Goal: Task Accomplishment & Management: Manage account settings

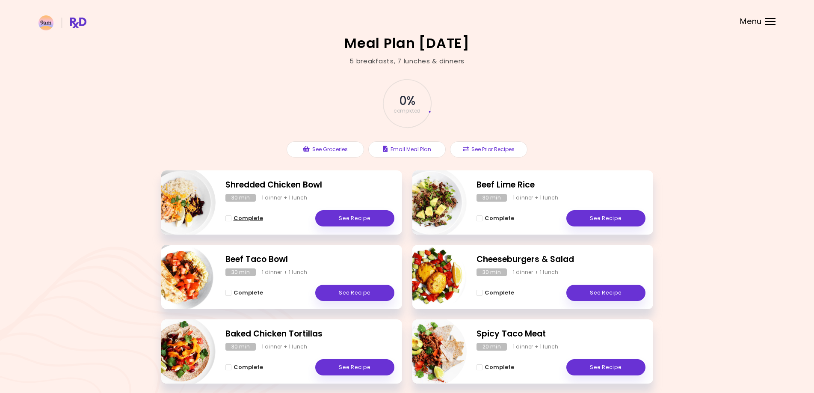
click at [246, 217] on span "Complete" at bounding box center [249, 218] width 30 height 7
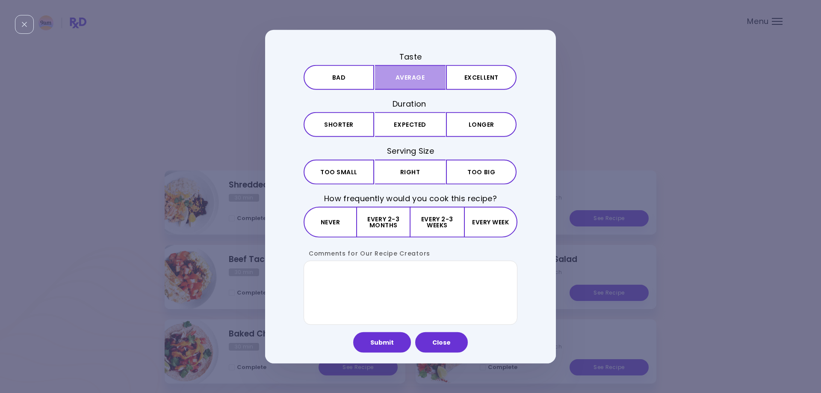
click at [399, 74] on button "Average" at bounding box center [410, 77] width 71 height 25
click at [411, 137] on div "Taste Bad Average Excellent Duration Shorter Expected Longer Serving Size Small…" at bounding box center [411, 187] width 214 height 273
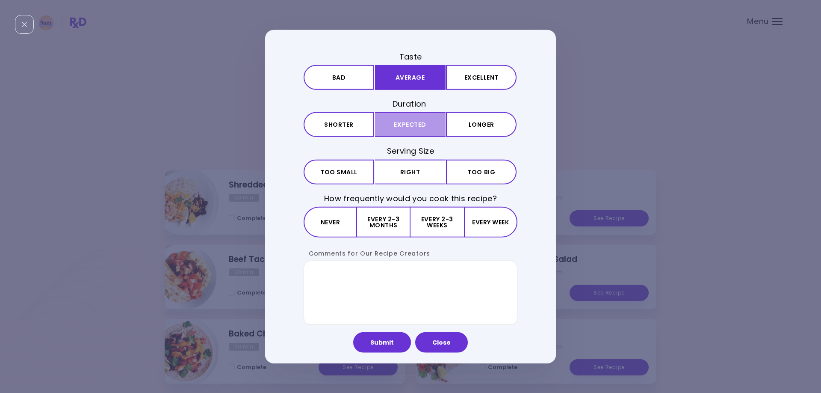
click at [409, 127] on button "Expected" at bounding box center [410, 124] width 71 height 25
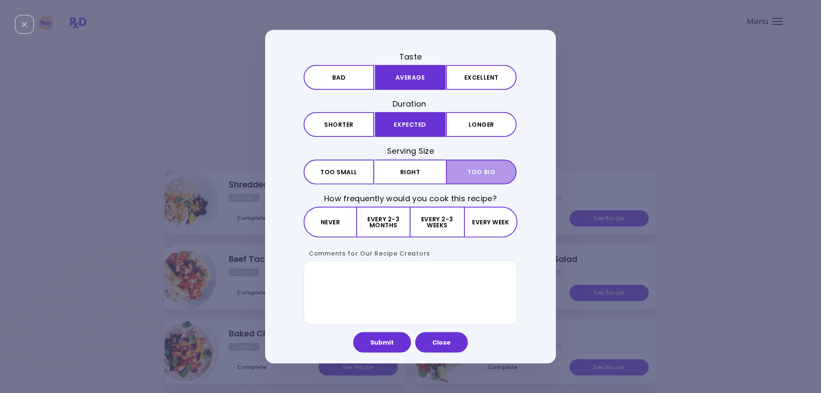
click at [477, 171] on span "Too big" at bounding box center [481, 172] width 28 height 6
click at [488, 222] on button "Every week" at bounding box center [490, 221] width 53 height 31
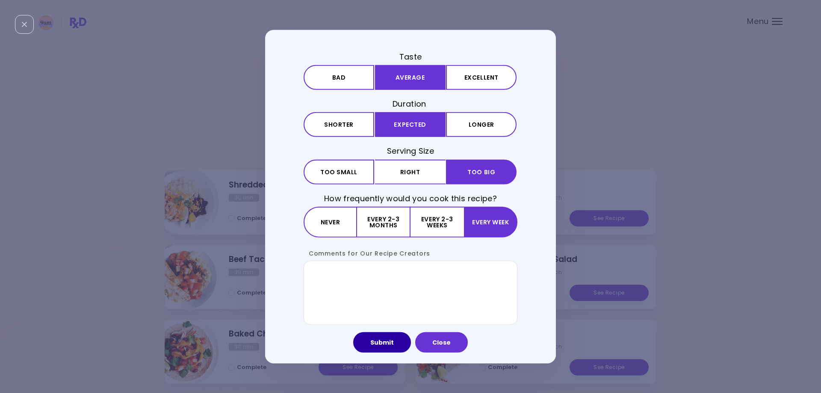
click at [389, 337] on button "Submit" at bounding box center [382, 341] width 58 height 21
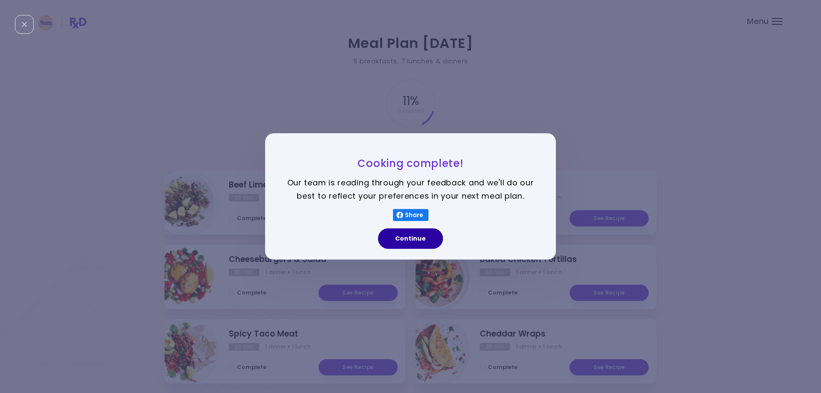
click at [414, 236] on button "Continue" at bounding box center [410, 238] width 65 height 21
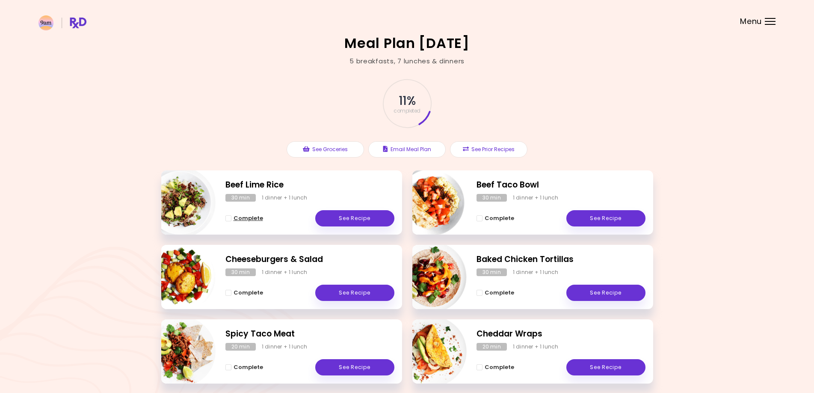
click at [250, 216] on span "Complete" at bounding box center [249, 218] width 30 height 7
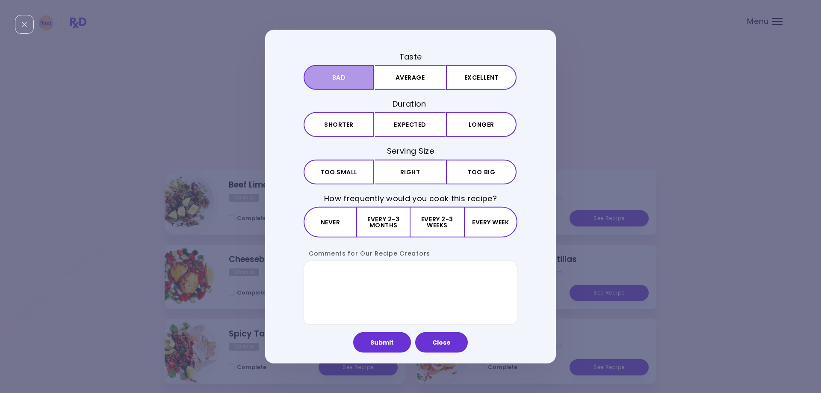
click at [334, 78] on button "Bad" at bounding box center [339, 77] width 71 height 25
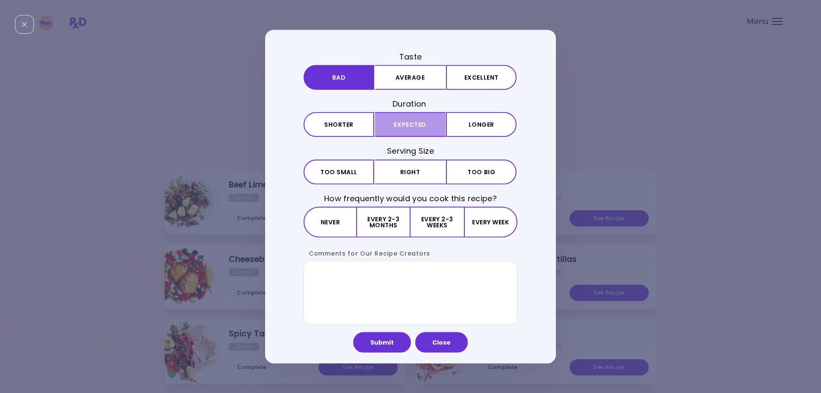
click at [410, 127] on button "Expected" at bounding box center [410, 124] width 71 height 25
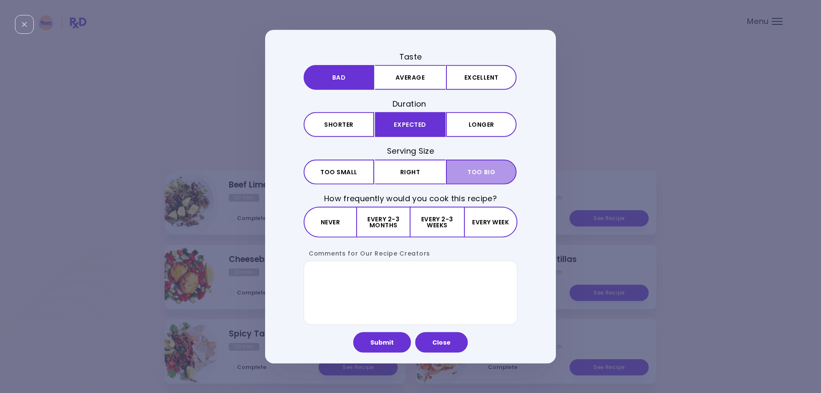
click at [484, 174] on span "Too big" at bounding box center [481, 172] width 28 height 6
click at [382, 230] on button "Every 2-3 months" at bounding box center [383, 221] width 53 height 31
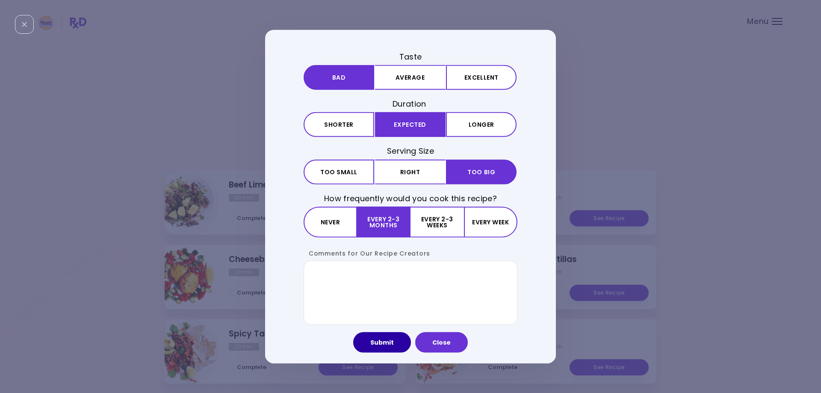
click at [377, 343] on button "Submit" at bounding box center [382, 341] width 58 height 21
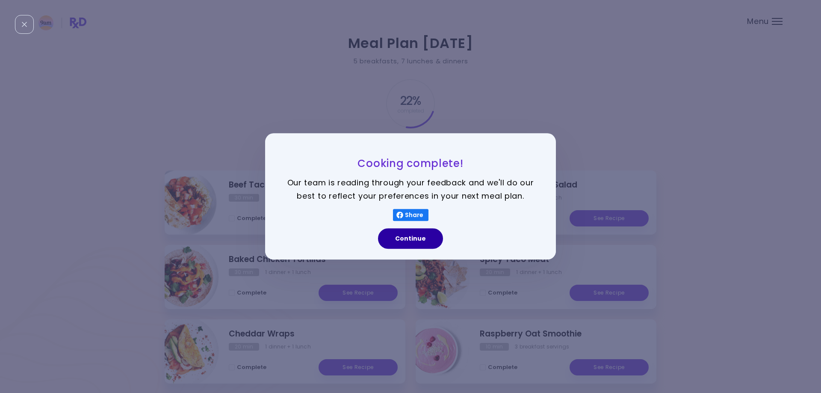
click at [413, 233] on button "Continue" at bounding box center [410, 238] width 65 height 21
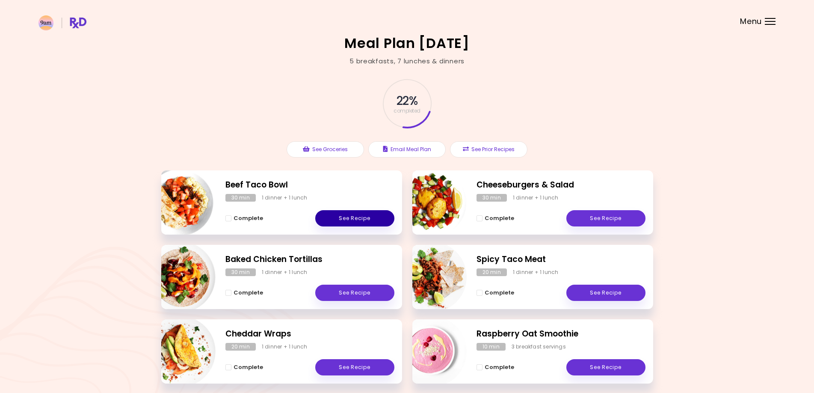
click at [348, 219] on link "See Recipe" at bounding box center [354, 218] width 79 height 16
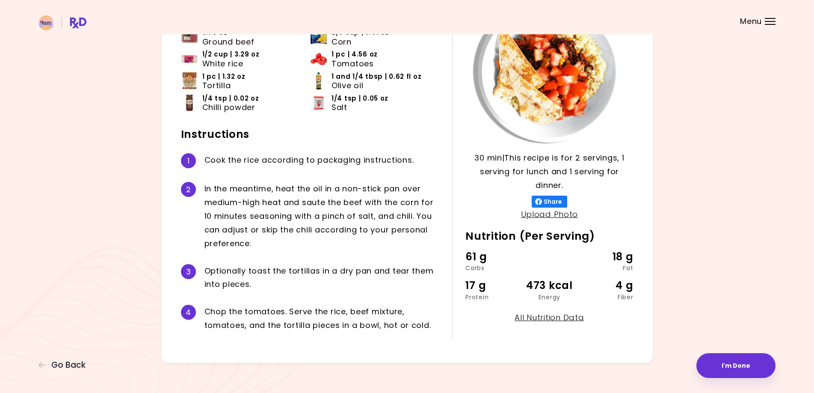
scroll to position [92, 0]
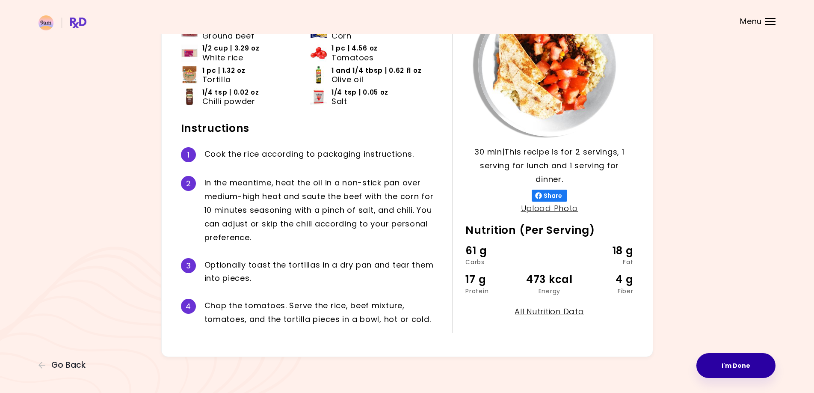
click at [741, 361] on button "I'm Done" at bounding box center [735, 365] width 79 height 25
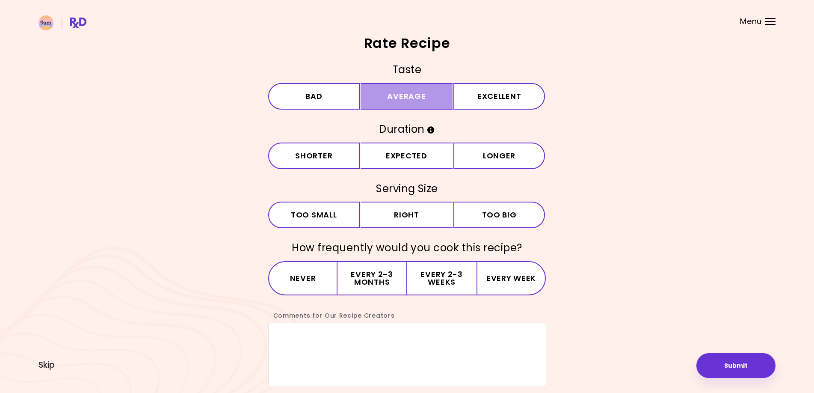
click at [415, 101] on button "Average" at bounding box center [407, 96] width 92 height 27
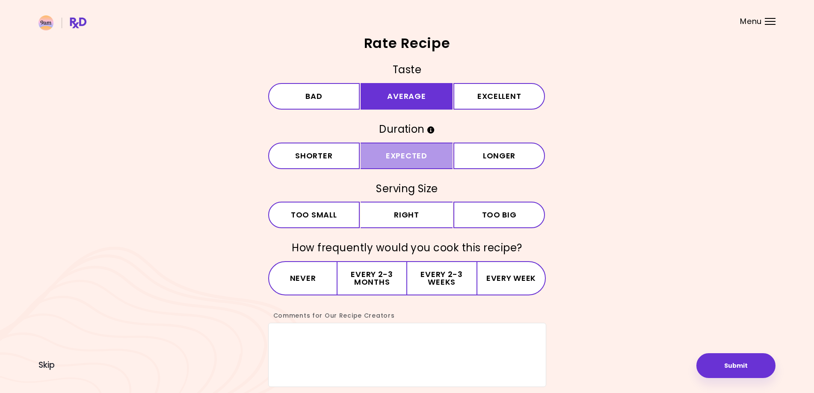
click at [418, 155] on button "Expected" at bounding box center [407, 155] width 92 height 27
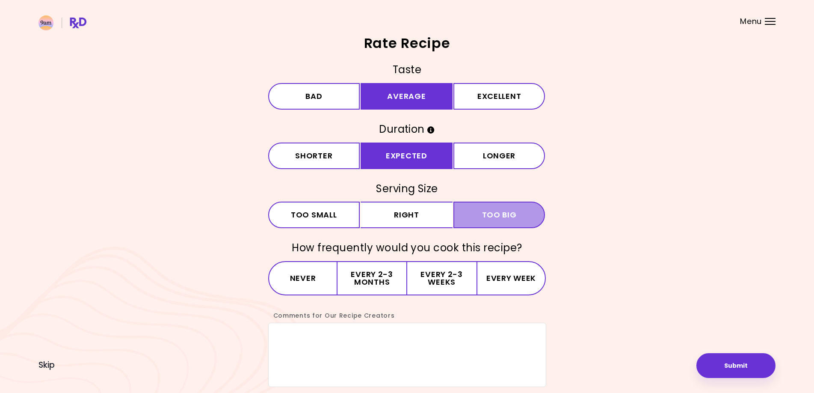
click at [506, 211] on span "Too big" at bounding box center [499, 215] width 35 height 8
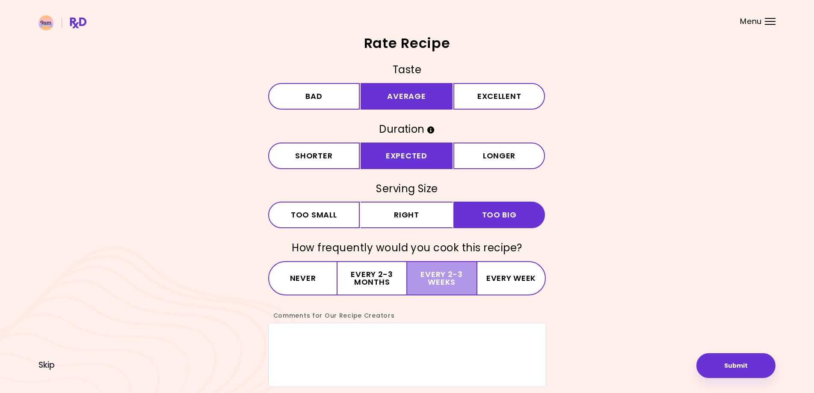
click at [435, 274] on button "Every 2-3 weeks" at bounding box center [441, 278] width 69 height 34
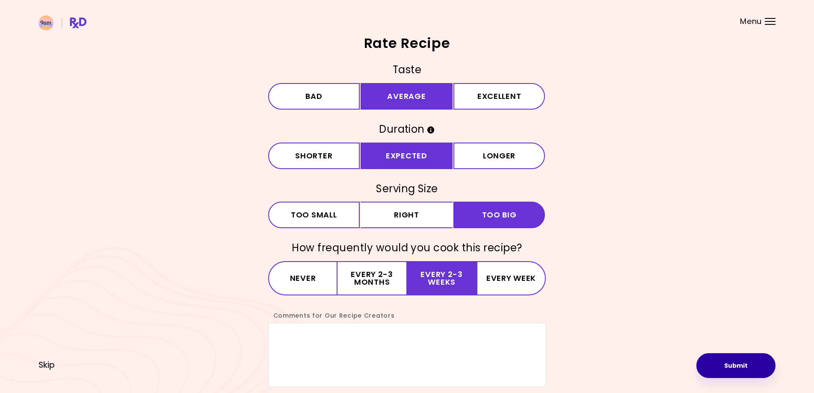
click at [736, 371] on button "Submit" at bounding box center [735, 365] width 79 height 25
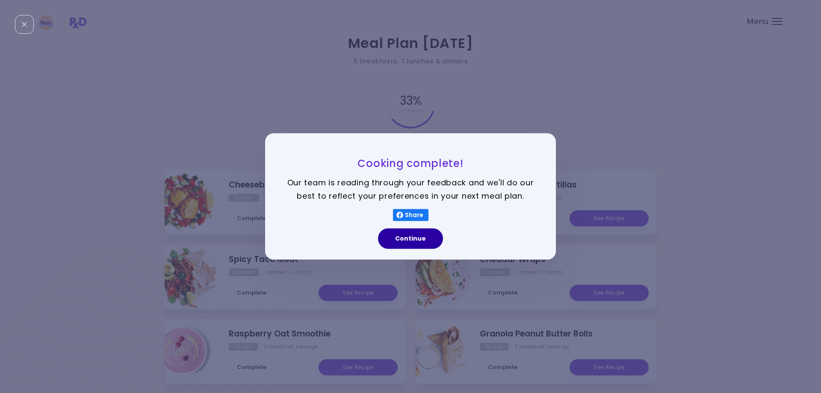
click at [428, 240] on button "Continue" at bounding box center [410, 238] width 65 height 21
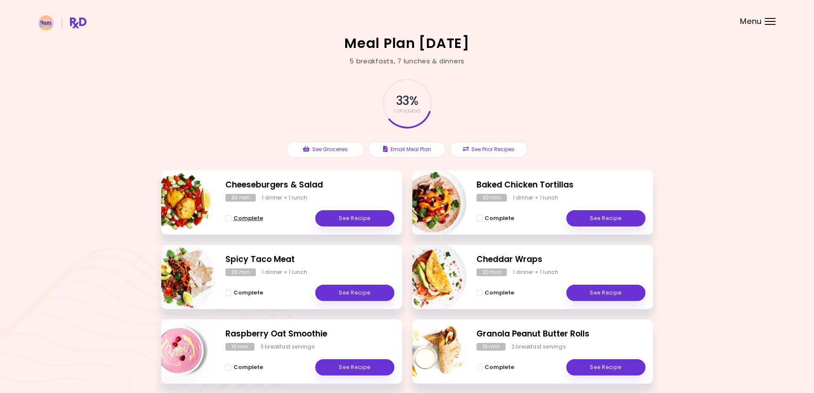
click at [244, 216] on span "Complete" at bounding box center [249, 218] width 30 height 7
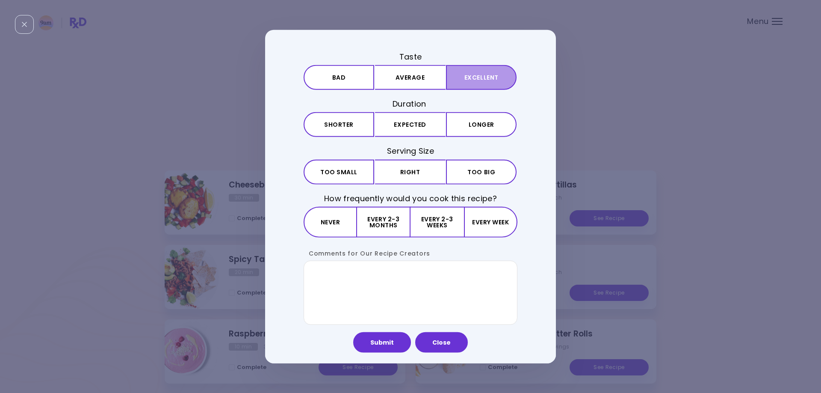
click at [469, 80] on button "Excellent" at bounding box center [481, 77] width 71 height 25
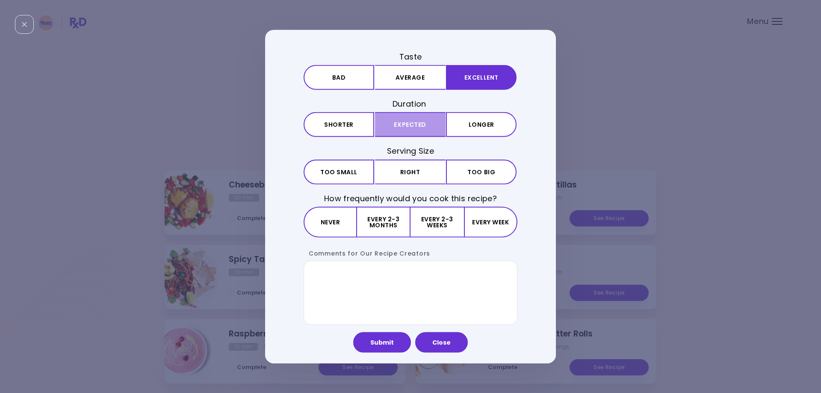
click at [421, 127] on button "Expected" at bounding box center [410, 124] width 71 height 25
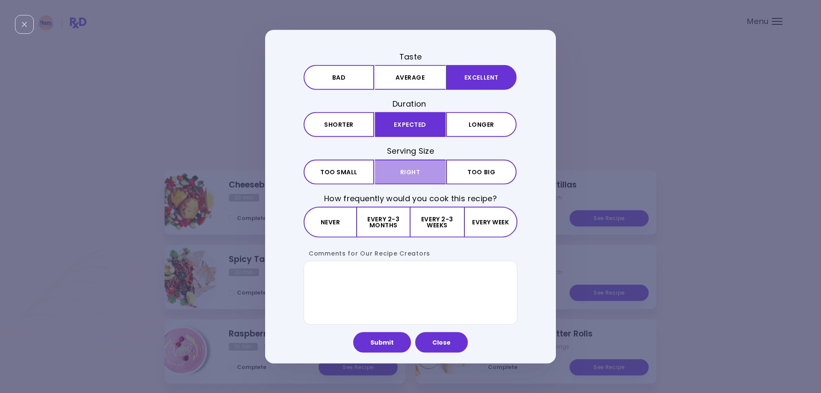
click at [387, 173] on button "Right" at bounding box center [410, 171] width 71 height 25
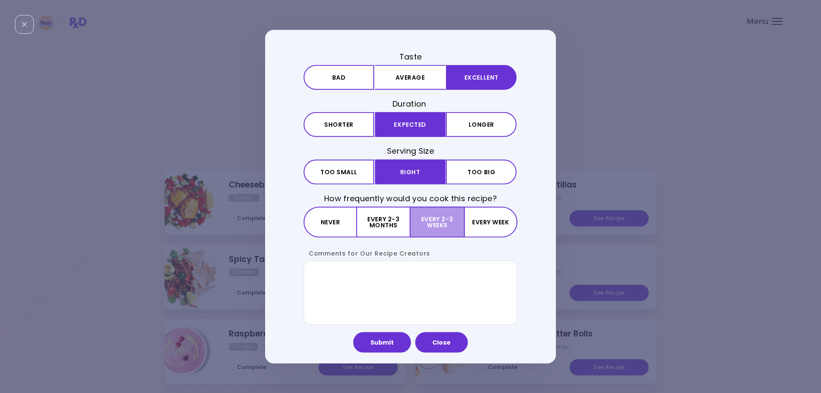
click at [448, 226] on button "Every 2-3 weeks" at bounding box center [437, 221] width 53 height 31
click at [483, 224] on button "Every week" at bounding box center [490, 221] width 53 height 31
click at [440, 224] on button "Every 2-3 weeks" at bounding box center [437, 221] width 53 height 31
click at [385, 343] on button "Submit" at bounding box center [382, 341] width 58 height 21
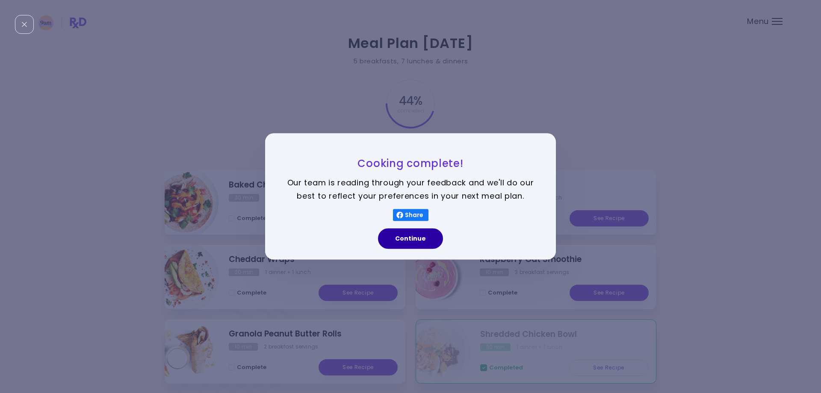
click at [418, 235] on button "Continue" at bounding box center [410, 238] width 65 height 21
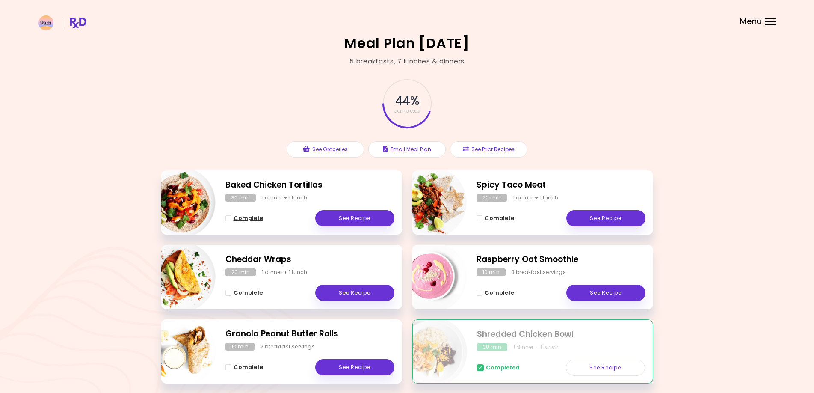
click at [260, 221] on span "Complete" at bounding box center [249, 218] width 30 height 7
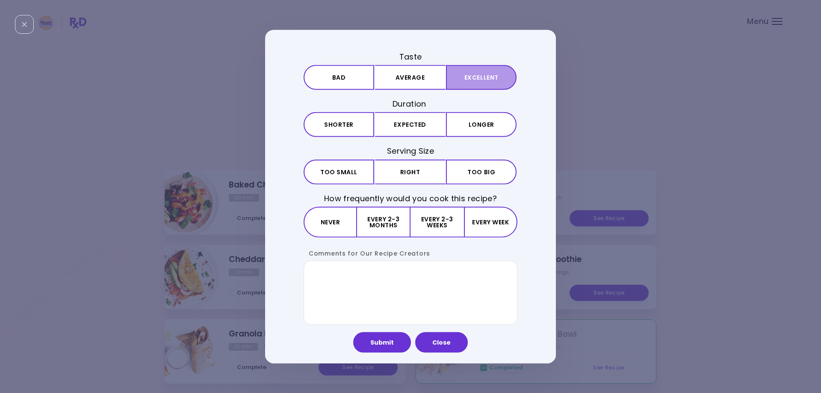
click at [482, 82] on button "Excellent" at bounding box center [481, 77] width 71 height 25
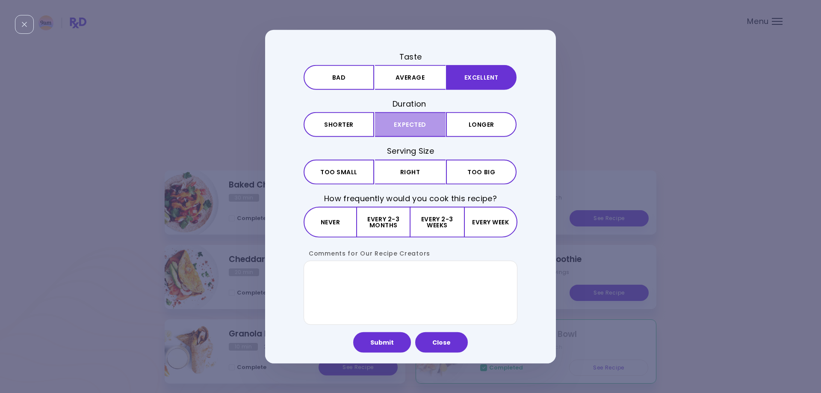
click at [412, 124] on button "Expected" at bounding box center [410, 124] width 71 height 25
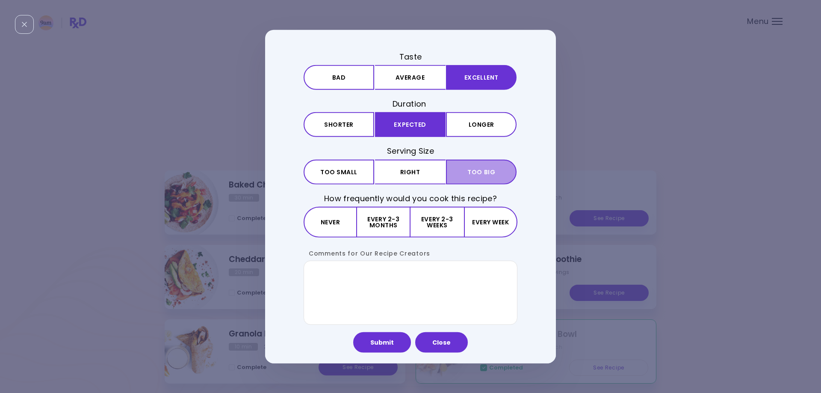
click at [501, 174] on button "Big Too big" at bounding box center [481, 171] width 71 height 25
click at [438, 225] on button "Every 2-3 weeks" at bounding box center [437, 221] width 53 height 31
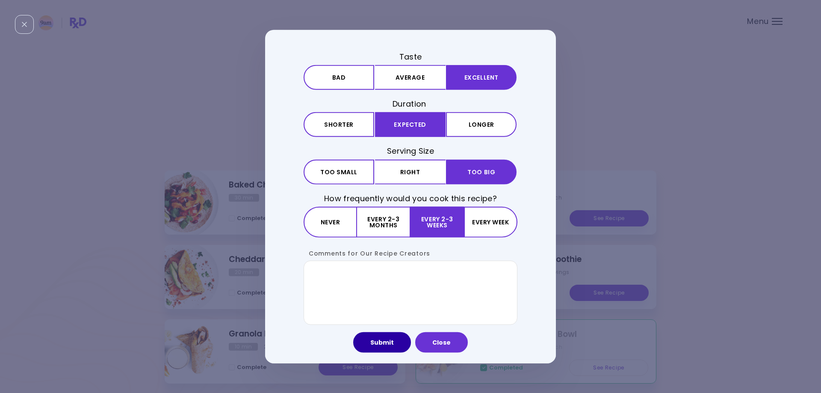
click at [381, 343] on button "Submit" at bounding box center [382, 341] width 58 height 21
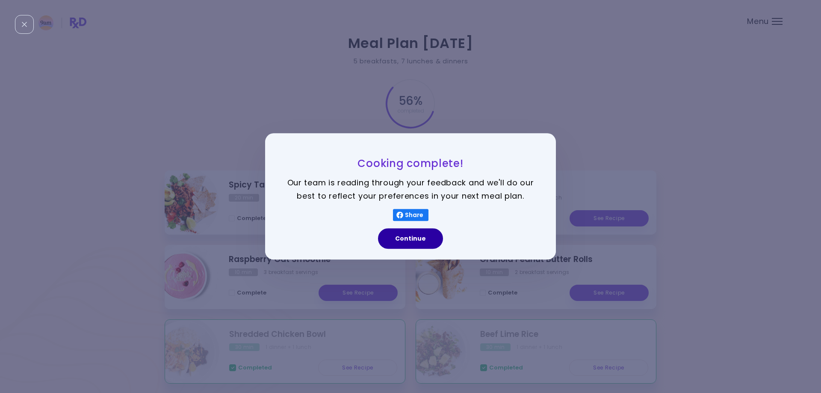
click at [419, 235] on button "Continue" at bounding box center [410, 238] width 65 height 21
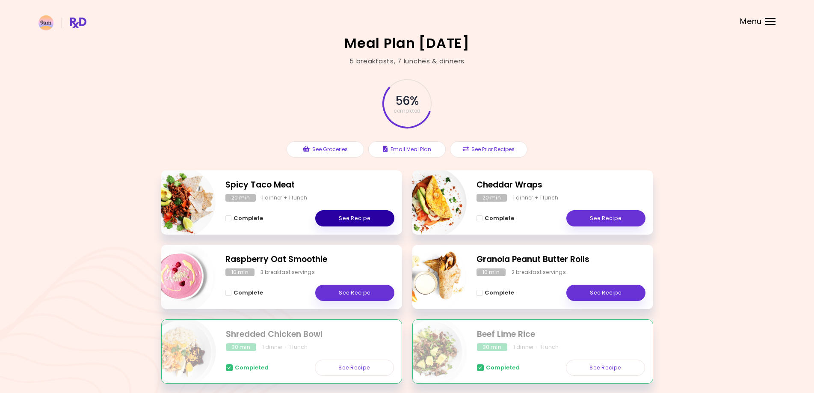
click at [337, 219] on link "See Recipe" at bounding box center [354, 218] width 79 height 16
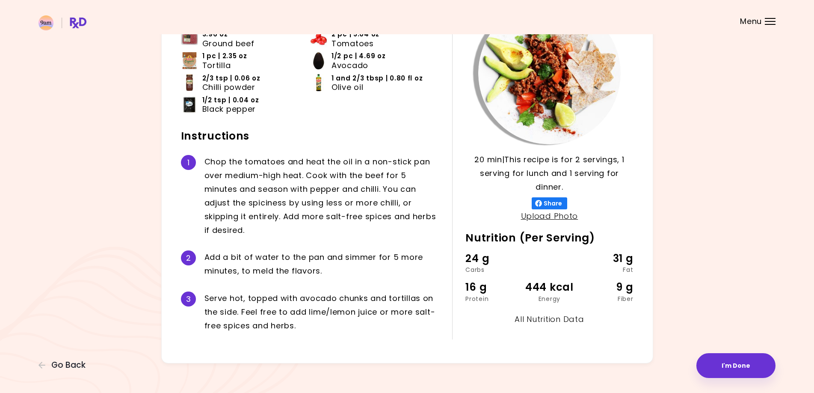
scroll to position [91, 0]
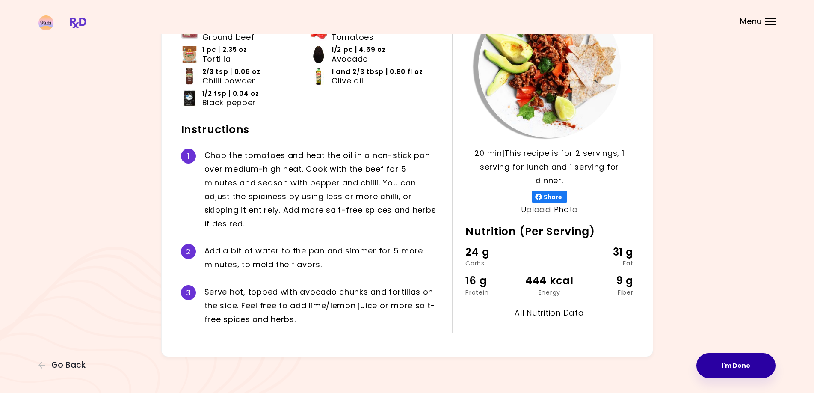
click at [723, 367] on button "I'm Done" at bounding box center [735, 365] width 79 height 25
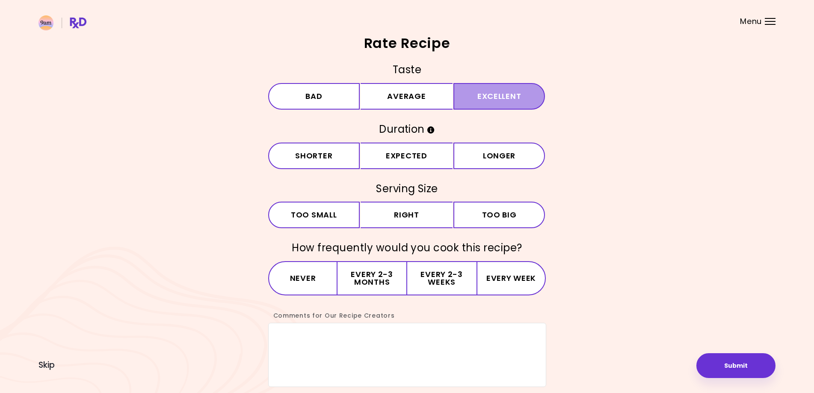
click at [501, 94] on button "Excellent" at bounding box center [499, 96] width 92 height 27
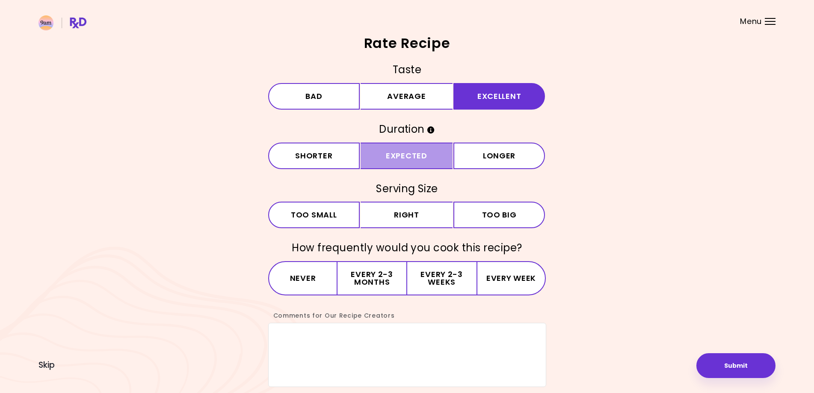
click at [387, 160] on button "Expected" at bounding box center [407, 155] width 92 height 27
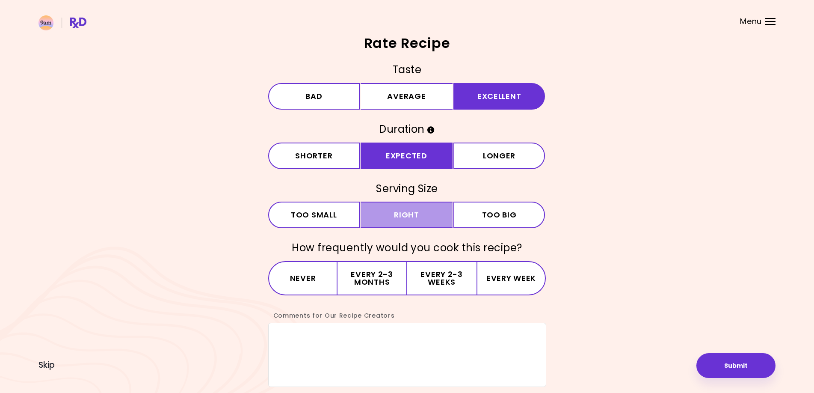
click at [420, 220] on button "Right" at bounding box center [407, 214] width 92 height 27
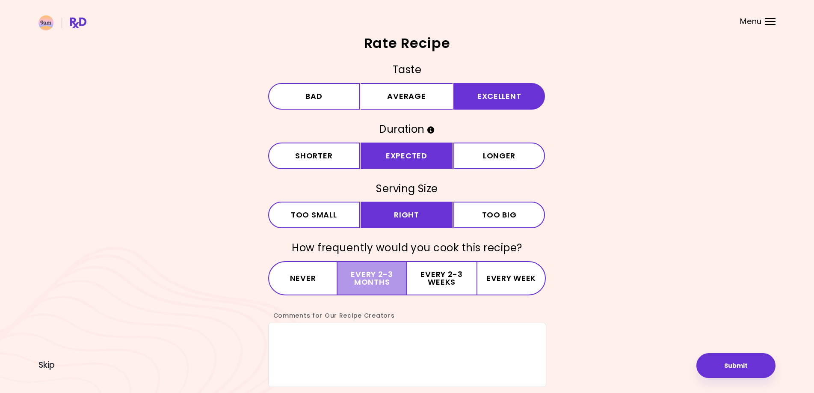
click at [382, 284] on button "Every 2-3 months" at bounding box center [371, 278] width 69 height 34
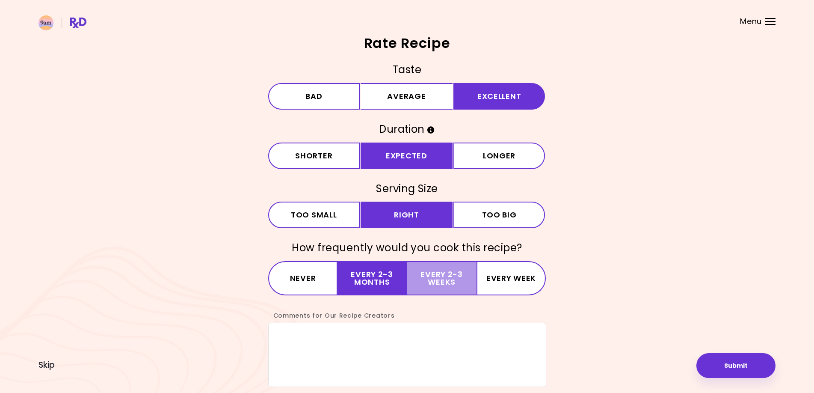
click at [442, 274] on button "Every 2-3 weeks" at bounding box center [441, 278] width 69 height 34
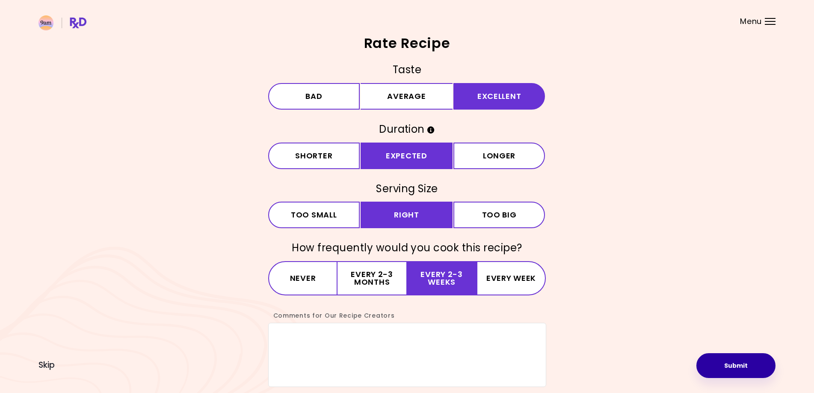
click at [733, 370] on button "Submit" at bounding box center [735, 365] width 79 height 25
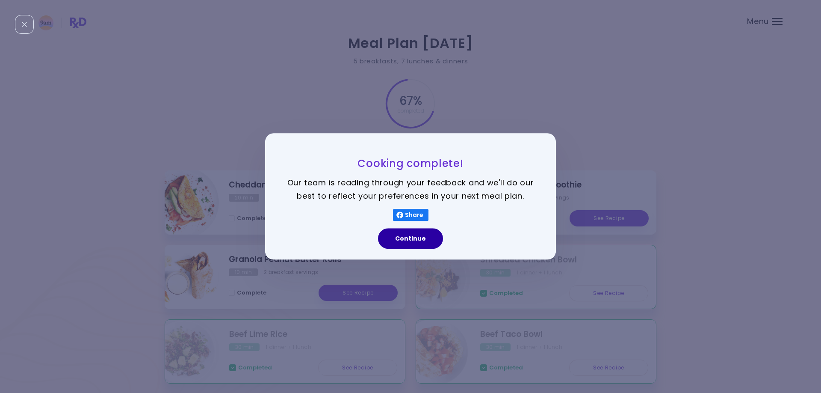
click at [426, 242] on button "Continue" at bounding box center [410, 238] width 65 height 21
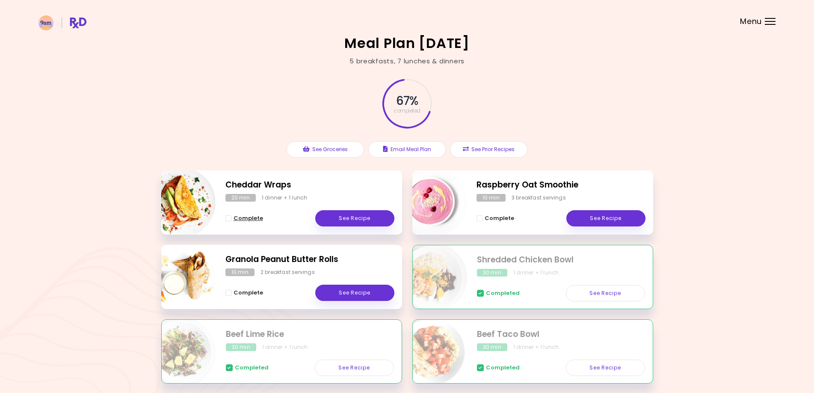
click at [257, 216] on span "Complete" at bounding box center [249, 218] width 30 height 7
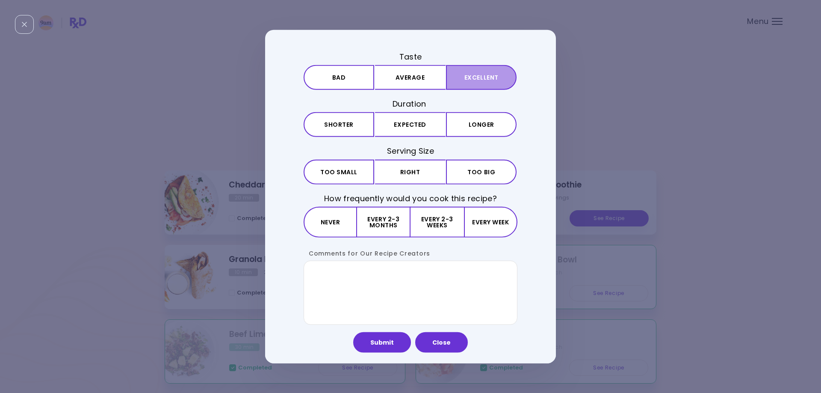
click at [470, 77] on button "Excellent" at bounding box center [481, 77] width 71 height 25
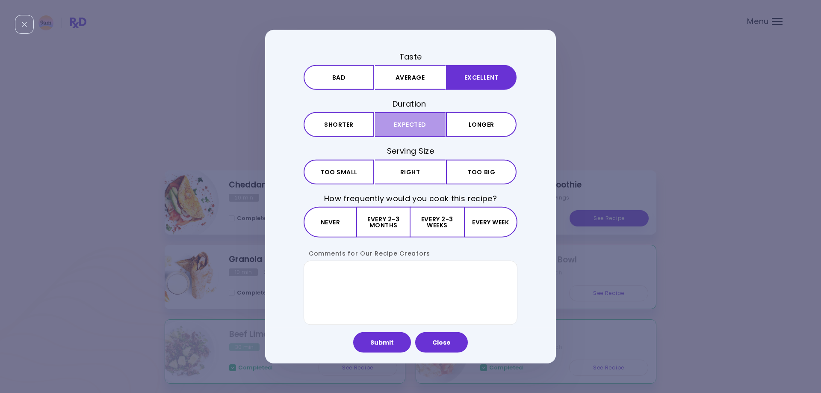
click at [409, 123] on button "Expected" at bounding box center [410, 124] width 71 height 25
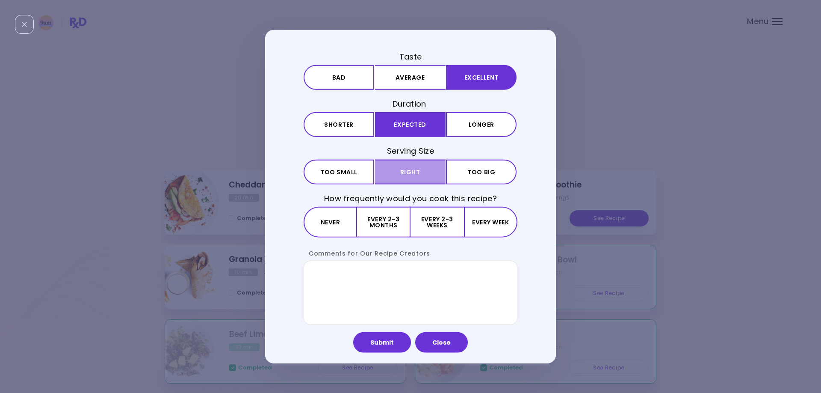
click at [412, 174] on button "Right" at bounding box center [410, 171] width 71 height 25
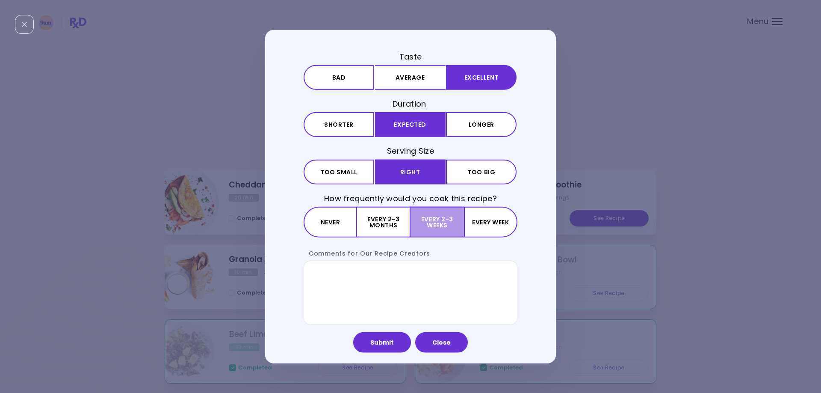
click at [437, 221] on button "Every 2-3 weeks" at bounding box center [437, 221] width 53 height 31
click at [386, 346] on button "Submit" at bounding box center [382, 341] width 58 height 21
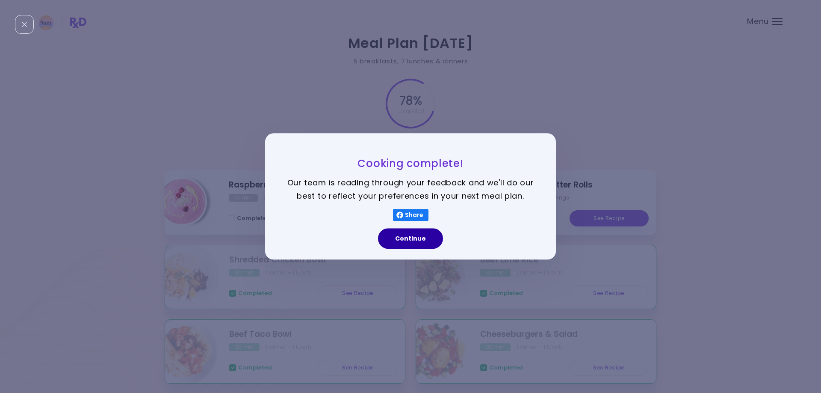
click at [414, 240] on button "Continue" at bounding box center [410, 238] width 65 height 21
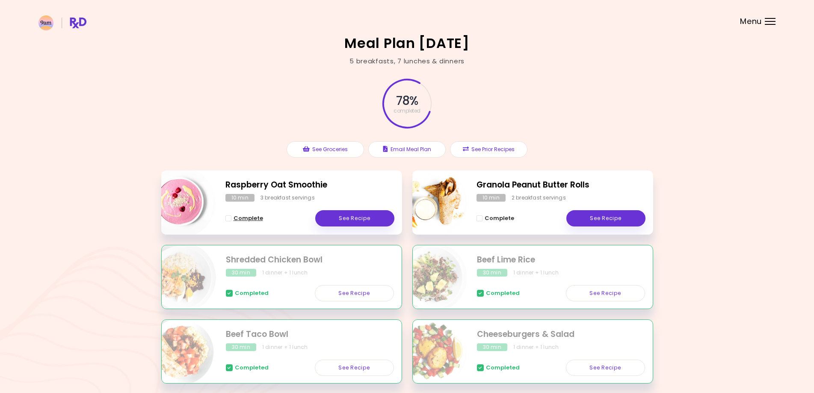
click at [246, 219] on span "Complete" at bounding box center [249, 218] width 30 height 7
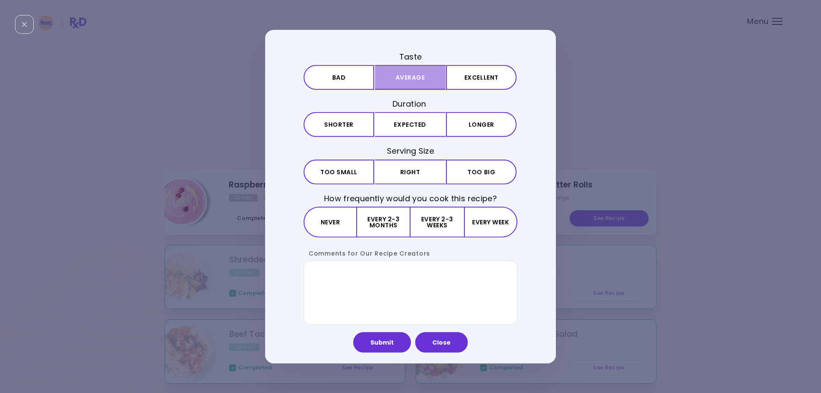
click at [420, 81] on button "Average" at bounding box center [410, 77] width 71 height 25
click at [415, 138] on div "Taste Bad Average Excellent Duration Shorter Expected Longer Serving Size Small…" at bounding box center [411, 187] width 214 height 273
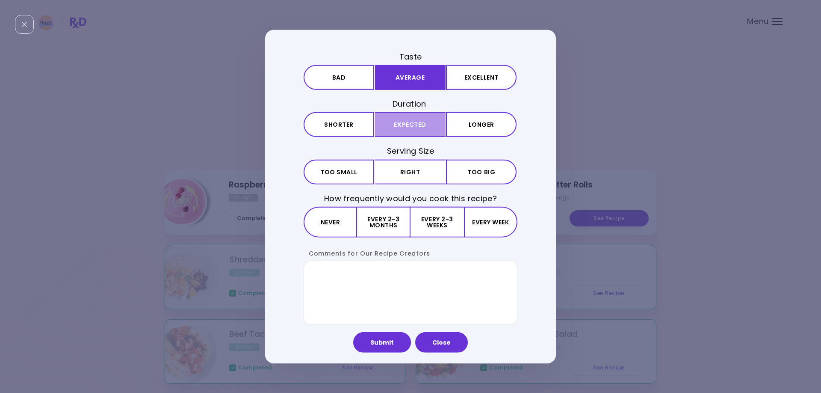
click at [408, 125] on button "Expected" at bounding box center [410, 124] width 71 height 25
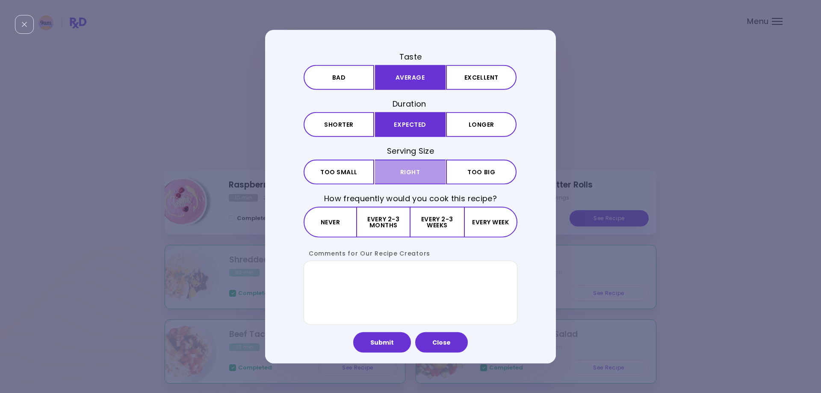
click at [417, 176] on button "Right" at bounding box center [410, 171] width 71 height 25
click at [497, 228] on button "Every week" at bounding box center [490, 221] width 53 height 31
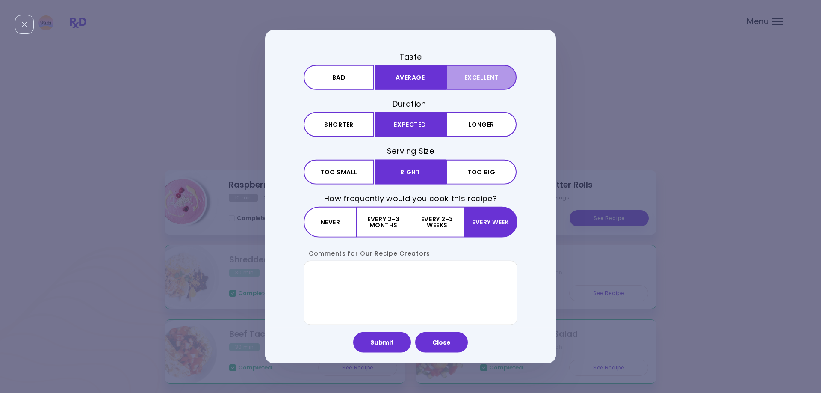
click at [492, 72] on button "Excellent" at bounding box center [481, 77] width 71 height 25
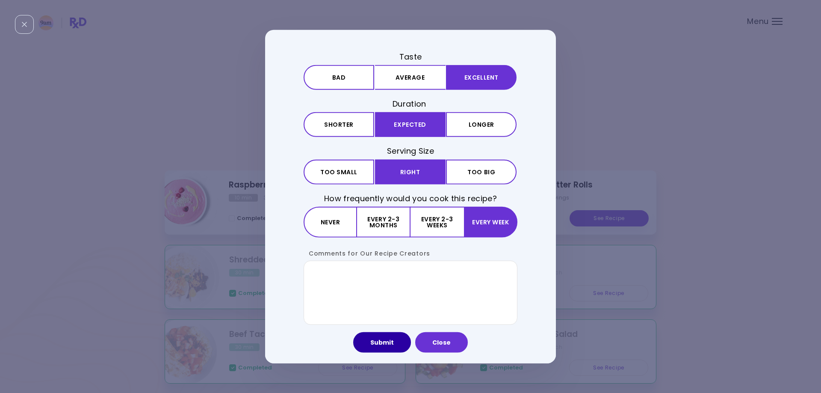
click at [380, 343] on button "Submit" at bounding box center [382, 341] width 58 height 21
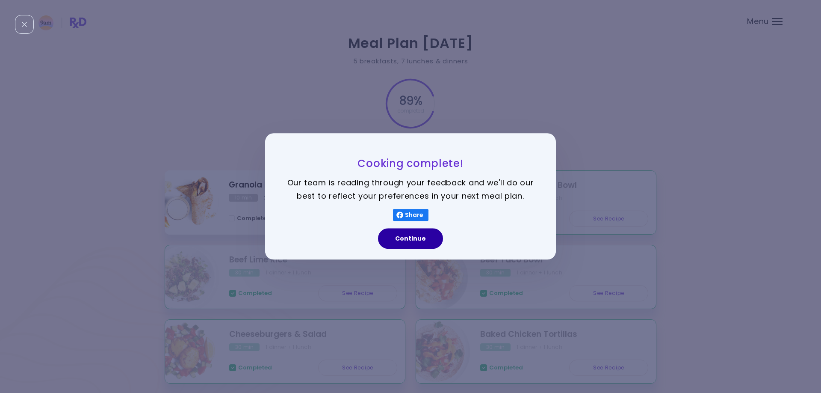
click at [420, 236] on button "Continue" at bounding box center [410, 238] width 65 height 21
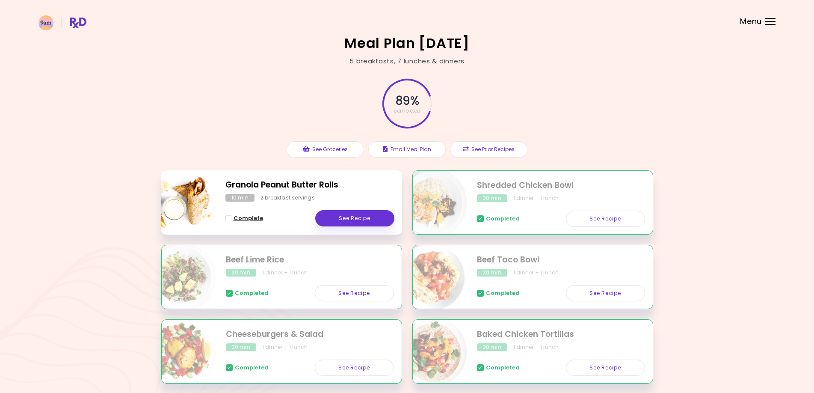
click at [245, 218] on span "Complete" at bounding box center [249, 218] width 30 height 7
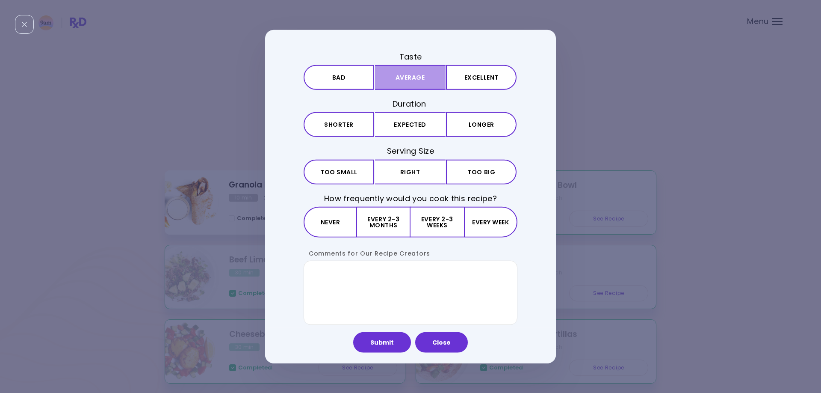
click at [420, 73] on button "Average" at bounding box center [410, 77] width 71 height 25
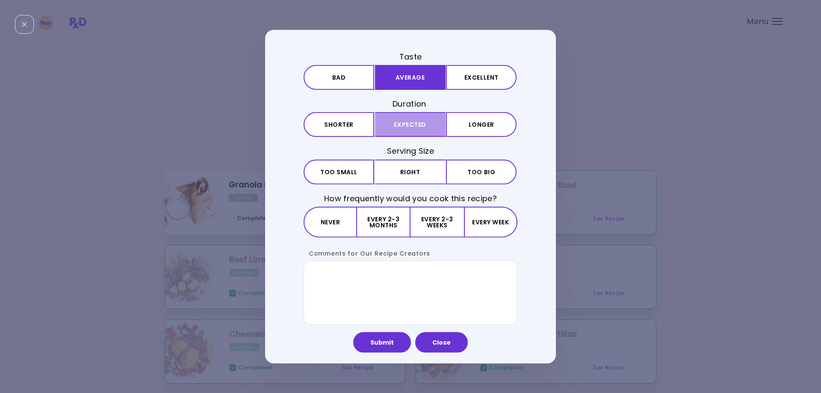
click at [421, 126] on button "Expected" at bounding box center [410, 124] width 71 height 25
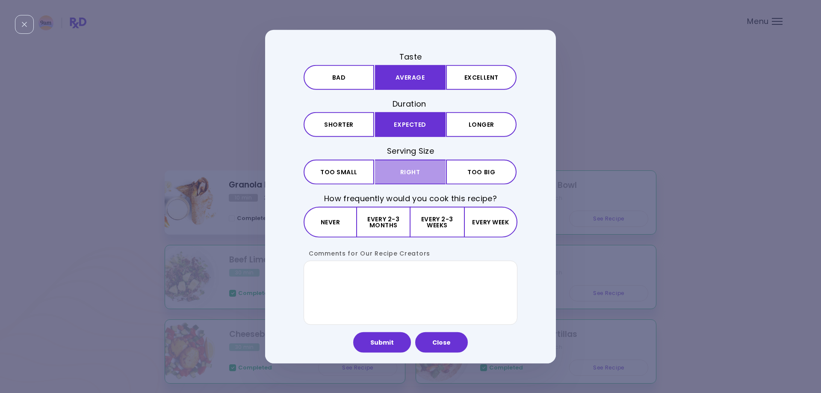
click at [413, 169] on button "Right" at bounding box center [410, 171] width 71 height 25
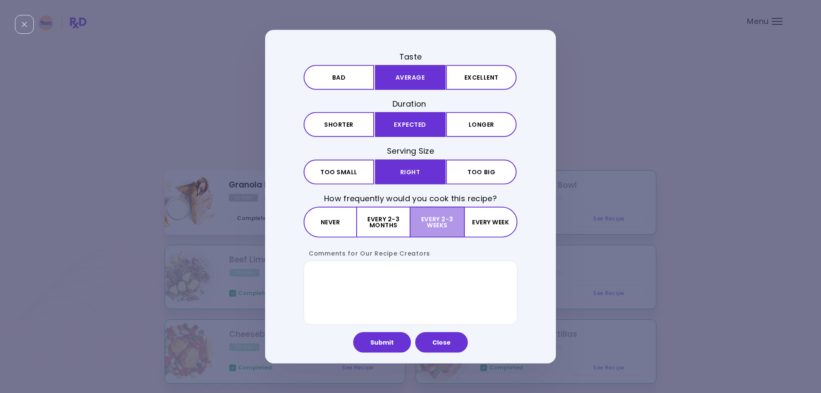
click at [443, 225] on button "Every 2-3 weeks" at bounding box center [437, 221] width 53 height 31
click at [380, 340] on button "Submit" at bounding box center [382, 341] width 58 height 21
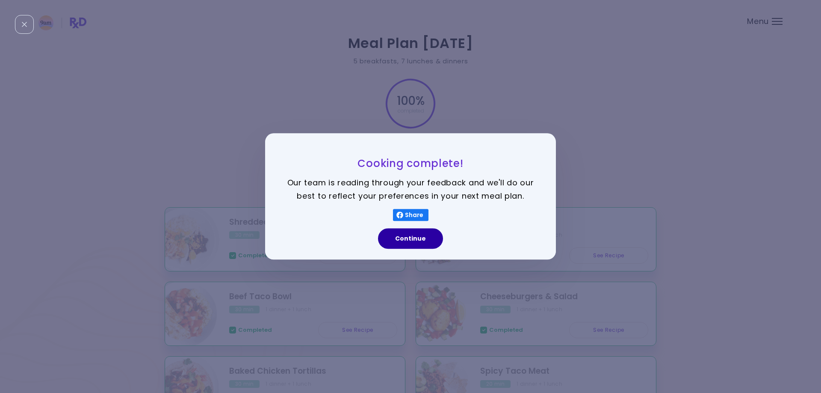
click at [421, 233] on button "Continue" at bounding box center [410, 238] width 65 height 21
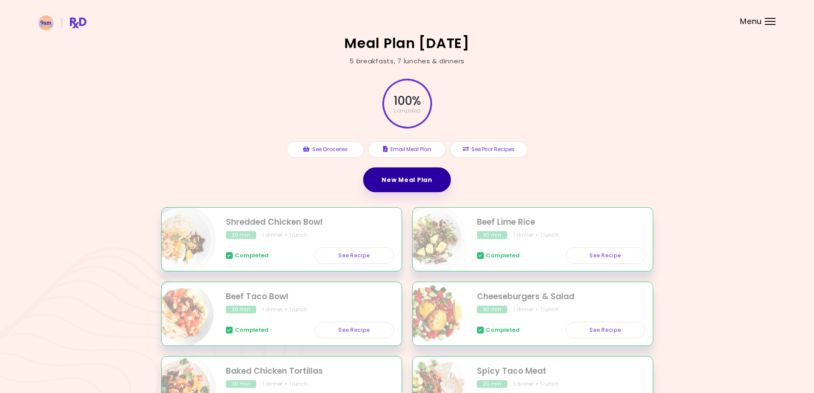
click at [420, 181] on link "New Meal Plan" at bounding box center [406, 179] width 87 height 25
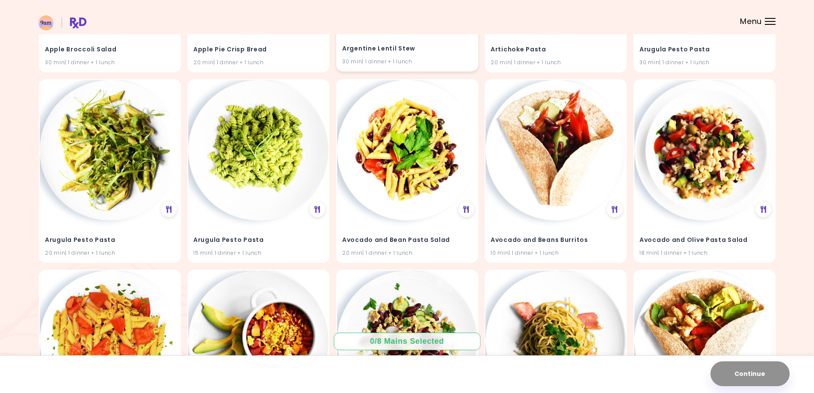
scroll to position [237, 0]
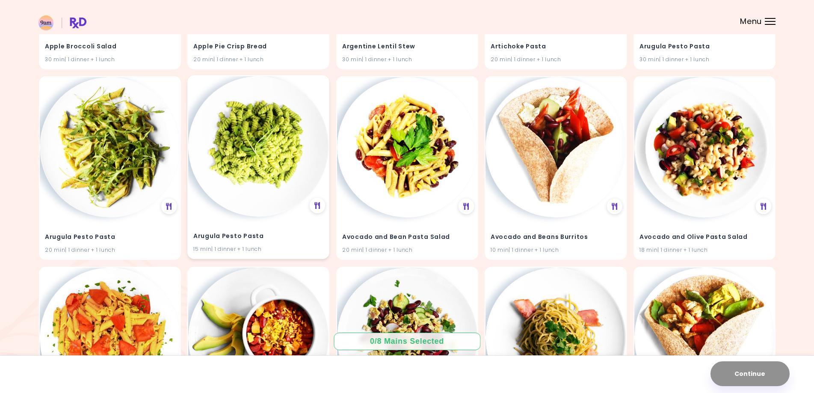
click at [266, 166] on img at bounding box center [258, 146] width 140 height 140
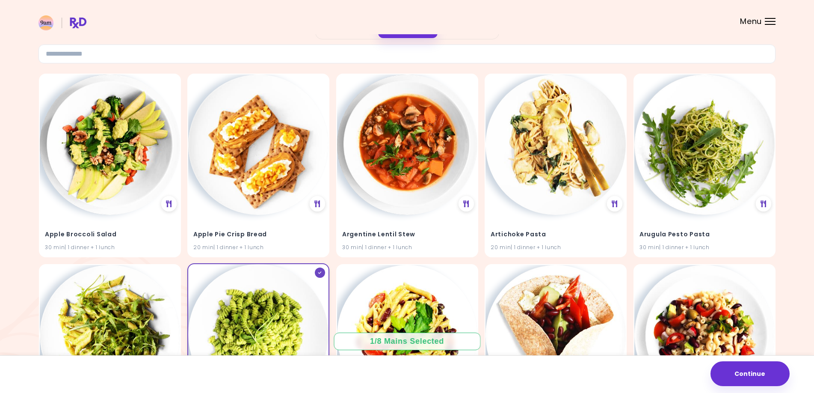
scroll to position [47, 0]
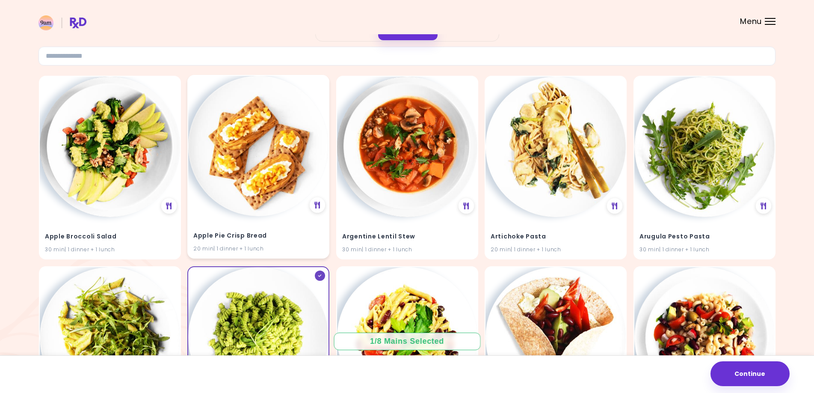
click at [257, 189] on img at bounding box center [258, 146] width 140 height 140
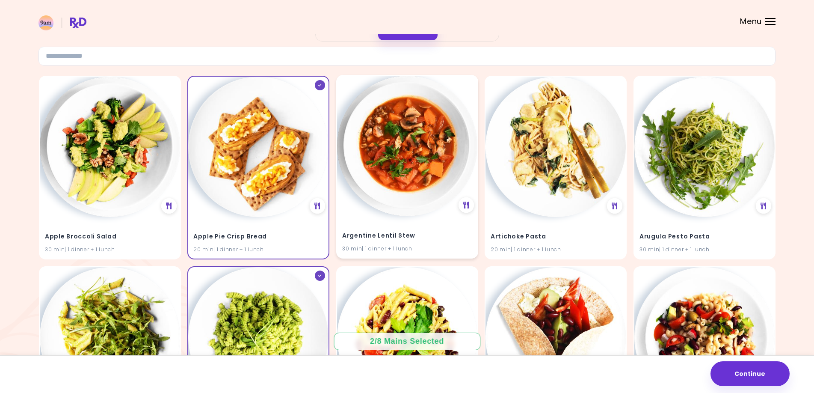
click at [391, 176] on img at bounding box center [407, 146] width 140 height 140
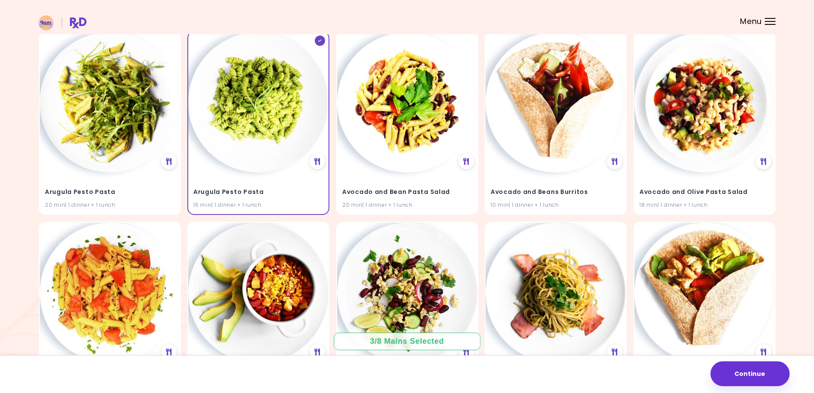
scroll to position [285, 0]
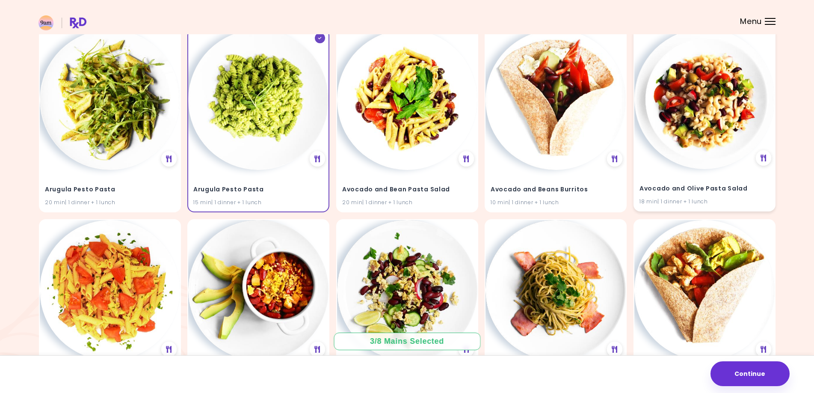
click at [713, 133] on img at bounding box center [704, 99] width 140 height 140
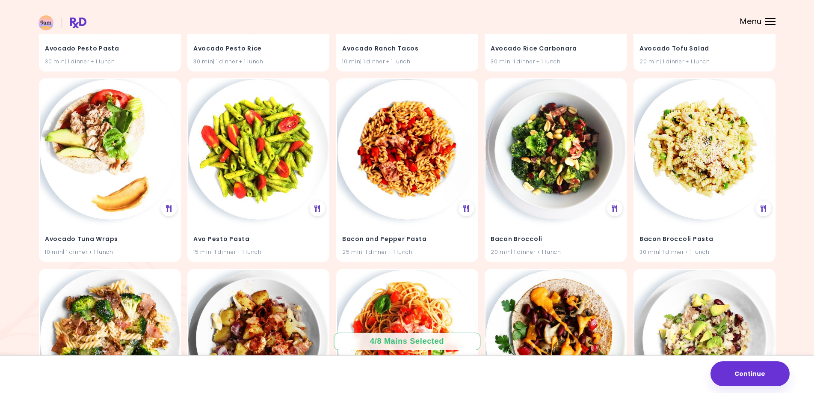
scroll to position [998, 0]
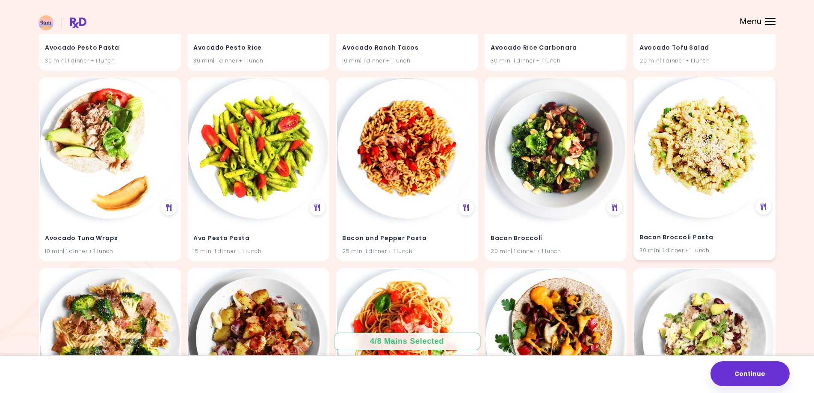
click at [717, 201] on img at bounding box center [704, 147] width 140 height 140
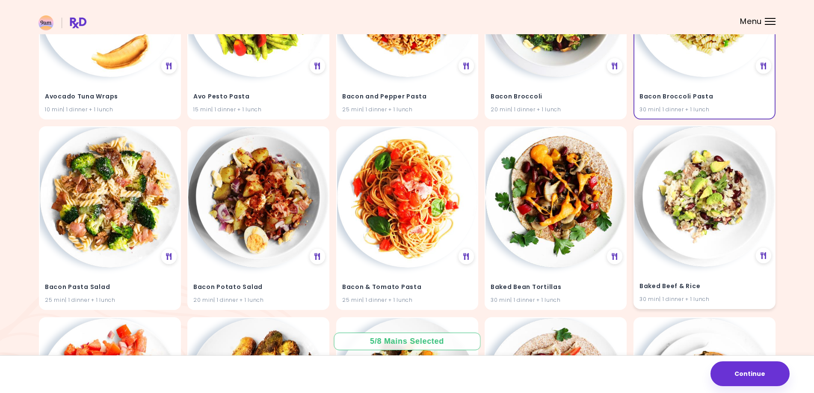
scroll to position [1140, 0]
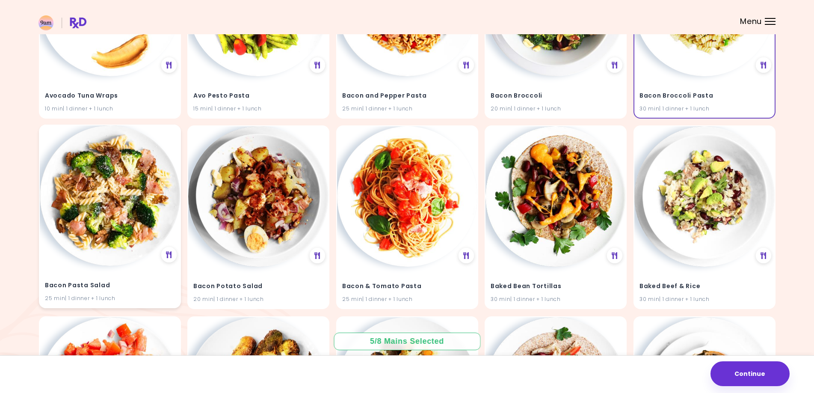
click at [124, 281] on h4 "Bacon Pasta Salad" at bounding box center [110, 286] width 130 height 14
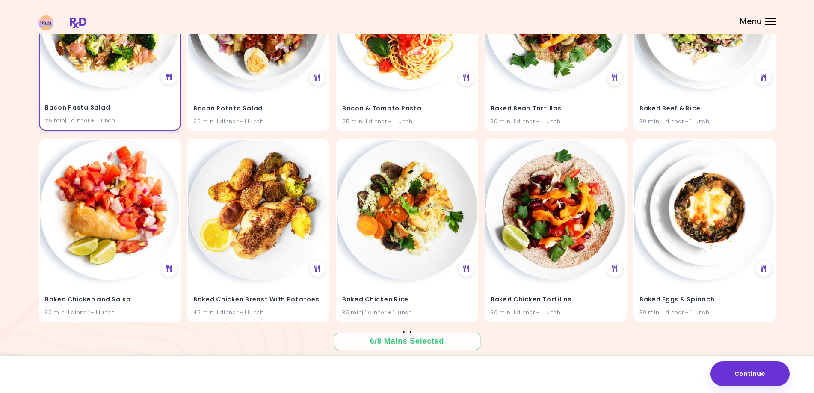
scroll to position [1330, 0]
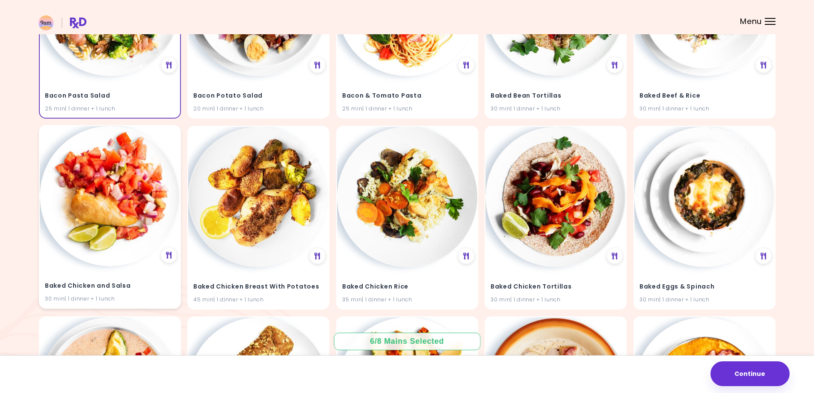
click at [56, 276] on div "Baked Chicken and Salsa 30 min | 1 dinner + 1 lunch" at bounding box center [110, 287] width 140 height 42
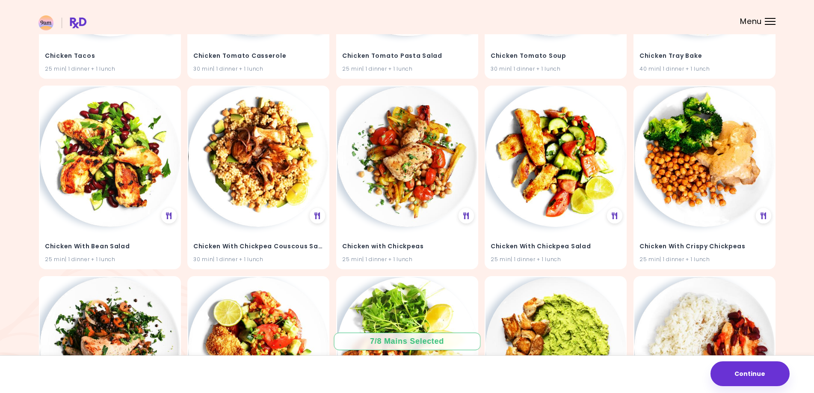
scroll to position [0, 0]
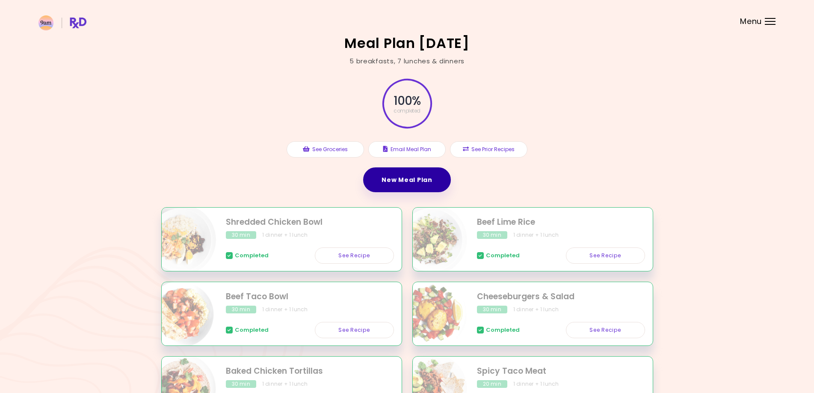
click at [398, 180] on link "New Meal Plan" at bounding box center [406, 179] width 87 height 25
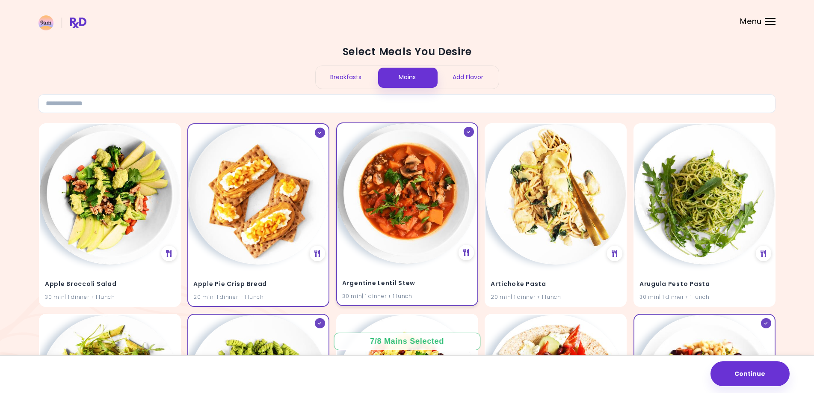
click at [467, 131] on icon at bounding box center [469, 131] width 4 height 3
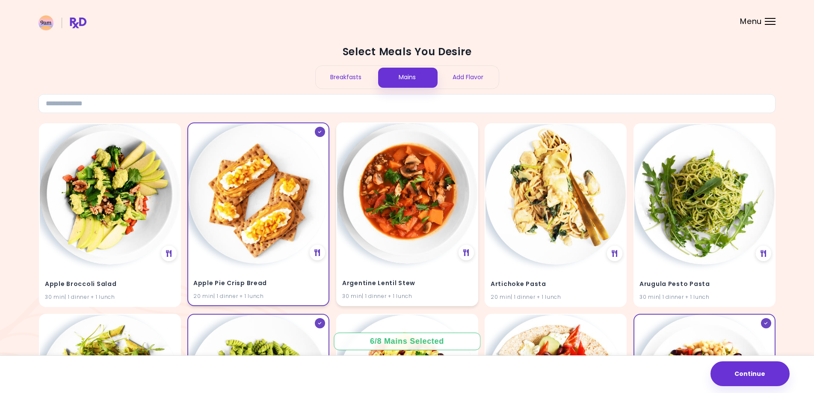
click at [322, 130] on icon at bounding box center [320, 131] width 4 height 3
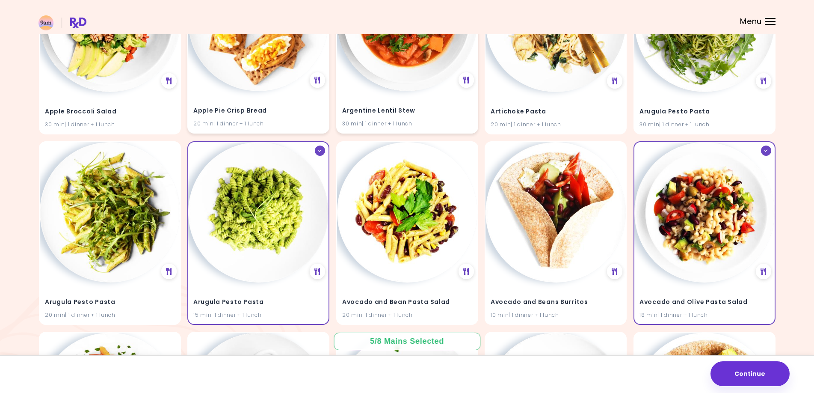
scroll to position [190, 0]
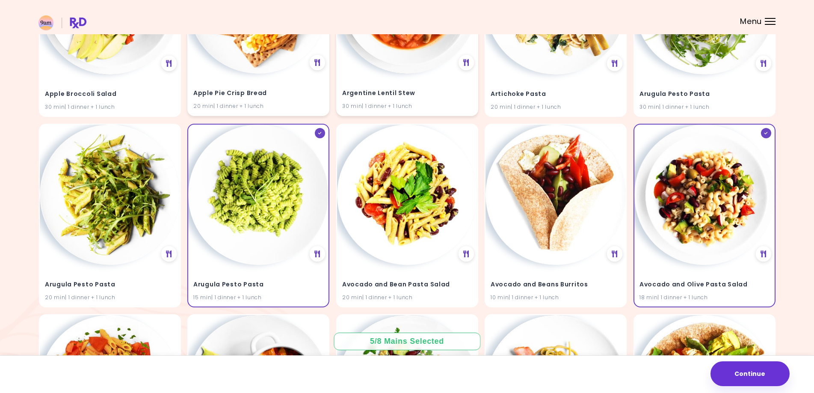
click at [322, 130] on div at bounding box center [320, 133] width 10 height 10
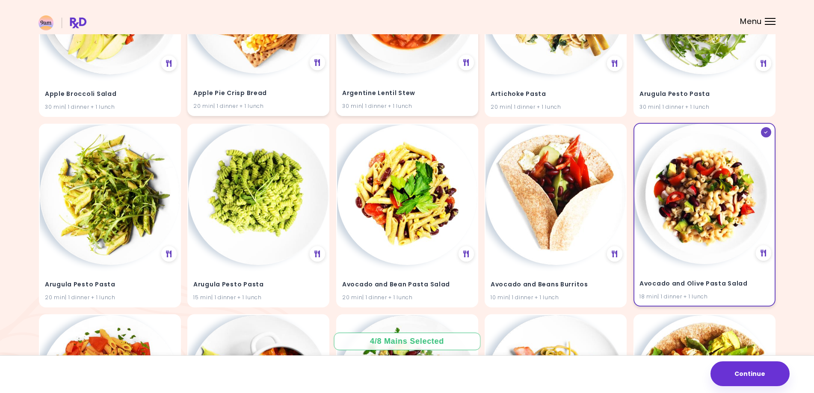
click at [768, 136] on div at bounding box center [765, 132] width 10 height 10
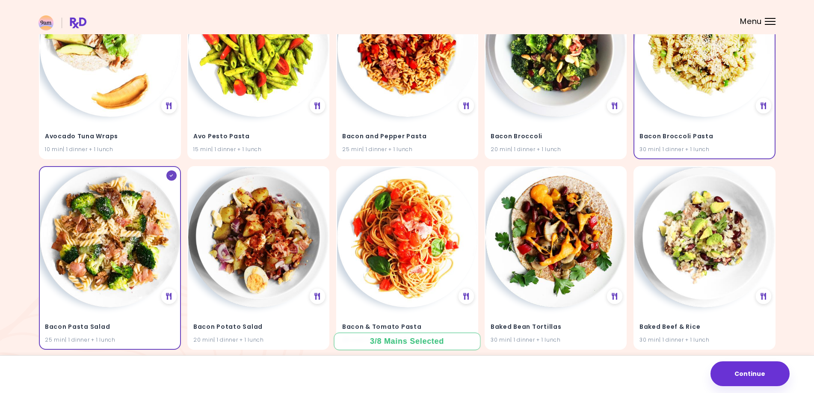
scroll to position [1100, 0]
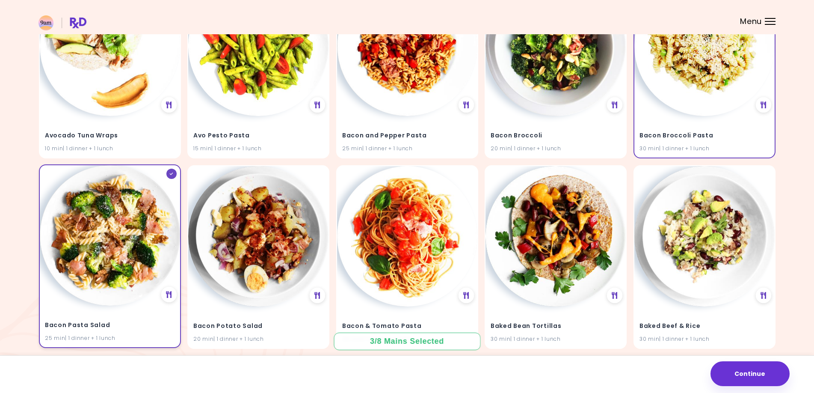
click at [174, 170] on div at bounding box center [171, 174] width 10 height 10
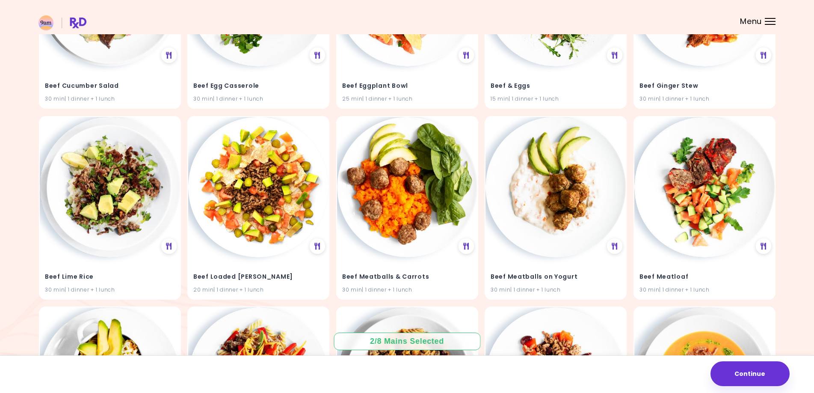
scroll to position [4290, 0]
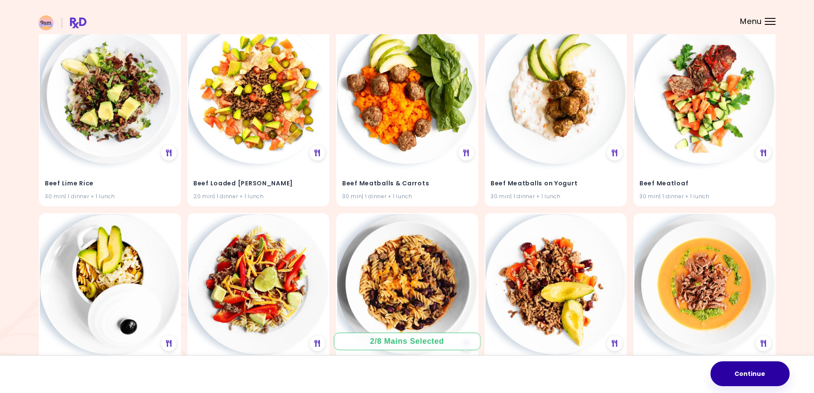
click at [756, 365] on button "Continue" at bounding box center [749, 373] width 79 height 25
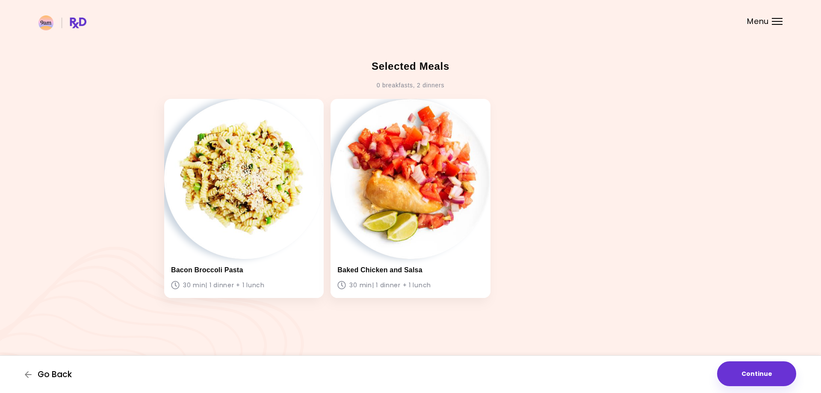
click at [35, 373] on button "Go Back" at bounding box center [50, 374] width 51 height 9
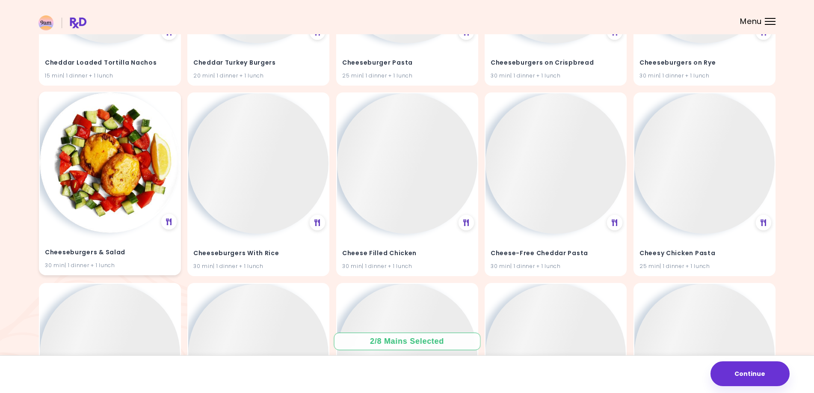
scroll to position [7431, 0]
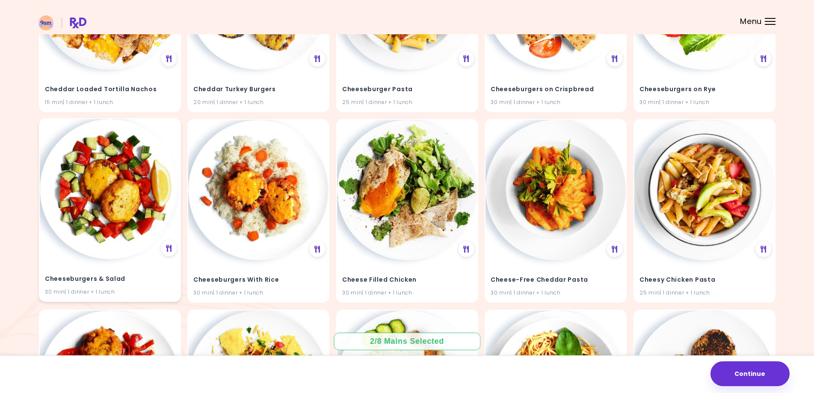
click at [164, 144] on div "Cheeseburgers & Salad 30 min | 1 dinner + 1 lunch" at bounding box center [110, 209] width 142 height 183
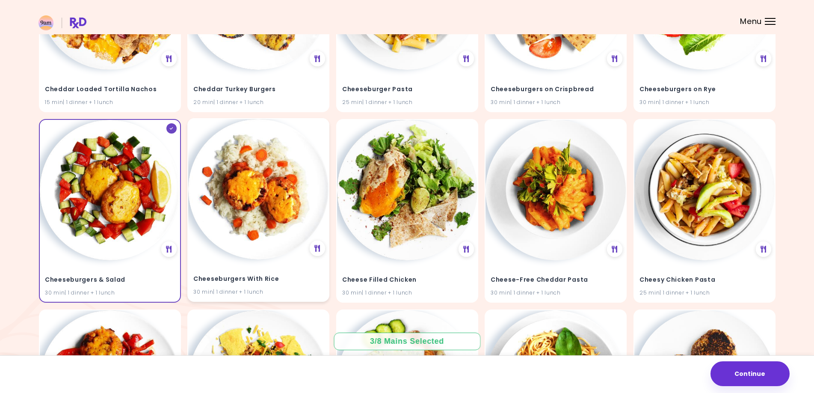
click at [304, 134] on div "Cheeseburgers With Rice 30 min | 1 dinner + 1 lunch" at bounding box center [258, 209] width 142 height 183
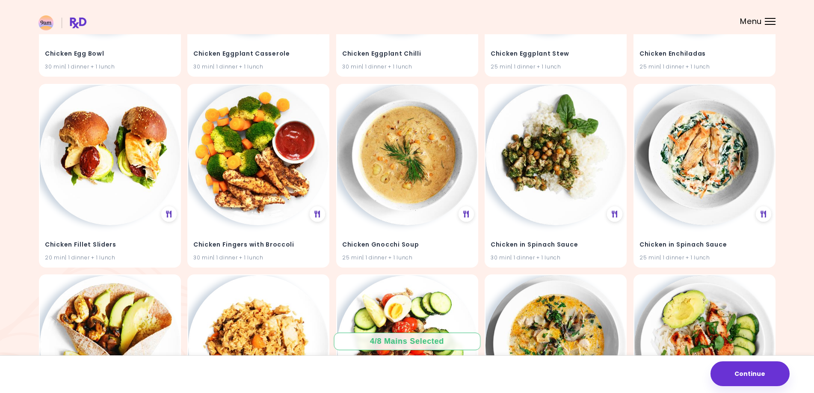
scroll to position [9195, 0]
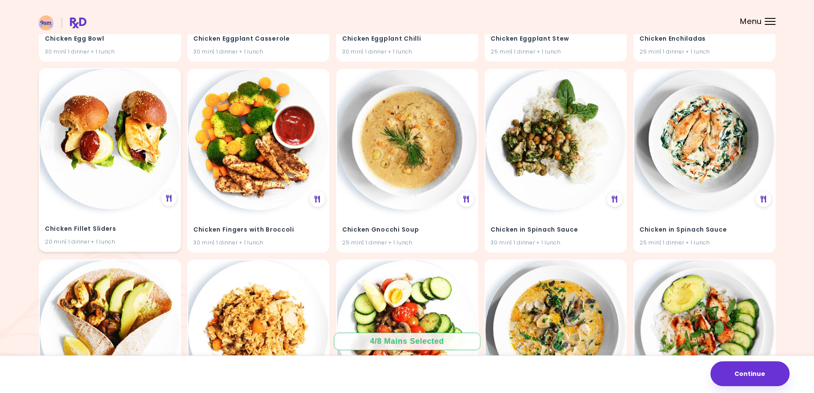
click at [133, 234] on h4 "Chicken Fillet Sliders" at bounding box center [110, 229] width 130 height 14
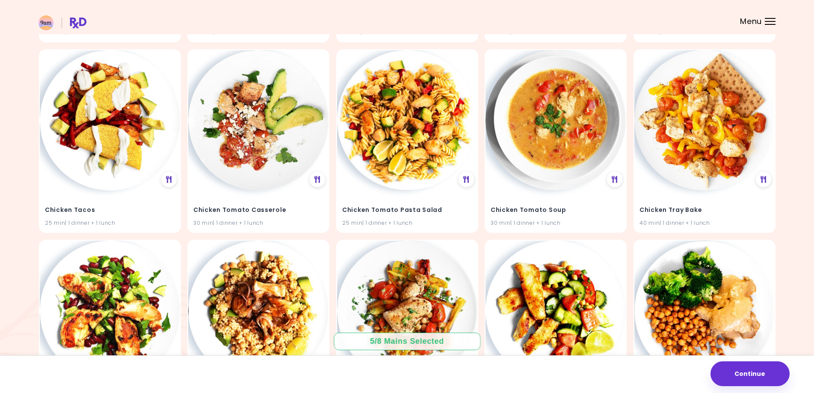
scroll to position [10940, 0]
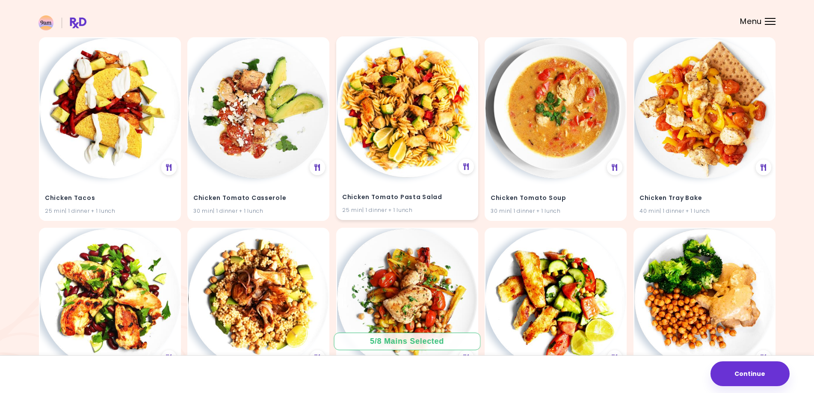
click at [391, 201] on h4 "Chicken Tomato Pasta Salad" at bounding box center [407, 197] width 130 height 14
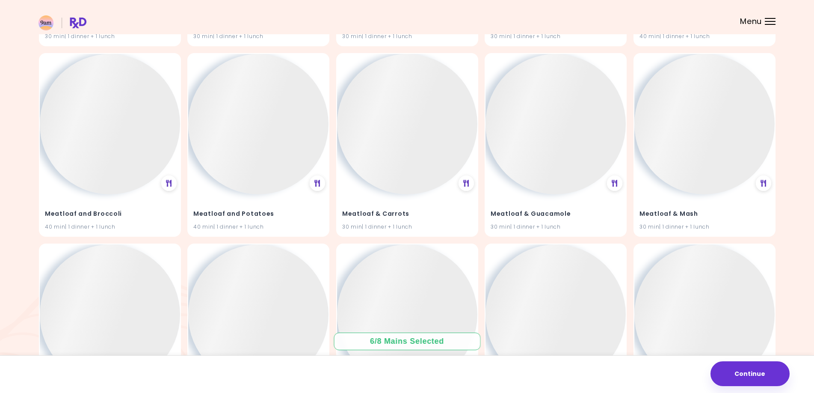
scroll to position [18954, 0]
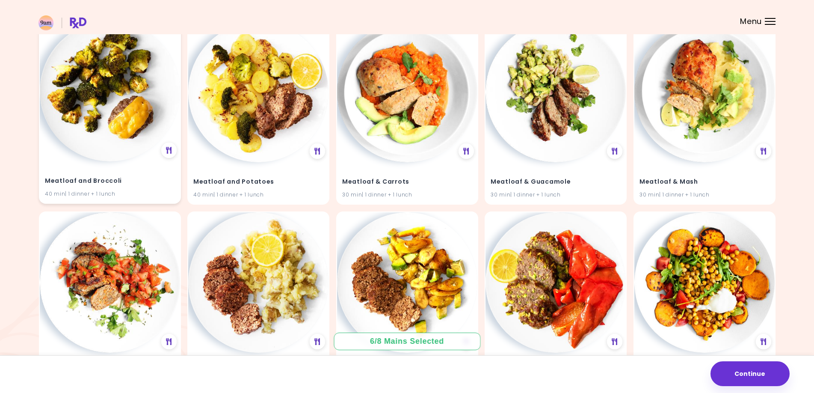
click at [96, 178] on h4 "Meatloaf and Broccoli" at bounding box center [110, 181] width 130 height 14
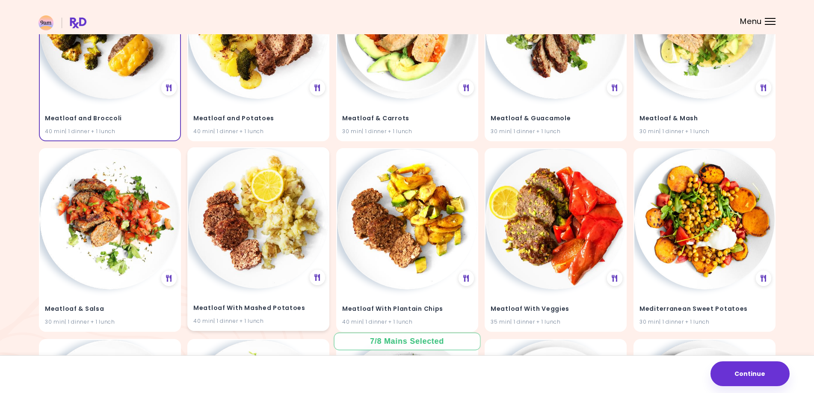
scroll to position [19097, 0]
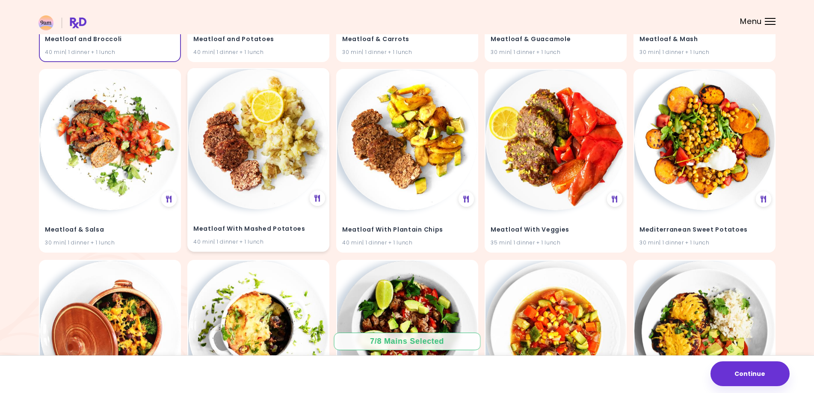
click at [282, 203] on img at bounding box center [258, 139] width 140 height 140
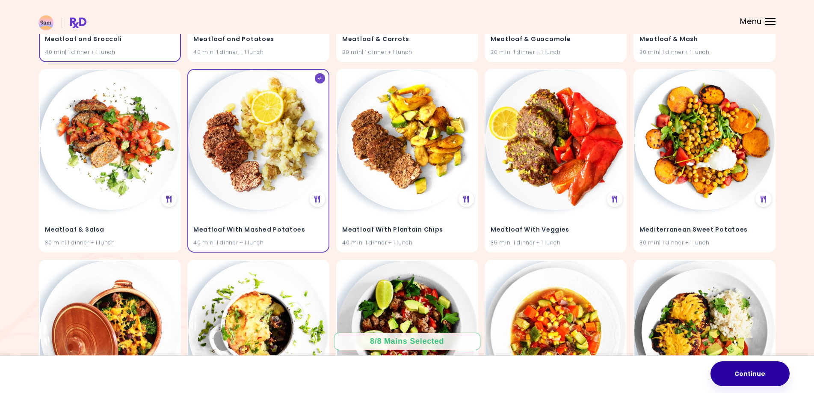
click at [740, 380] on button "Continue" at bounding box center [749, 373] width 79 height 25
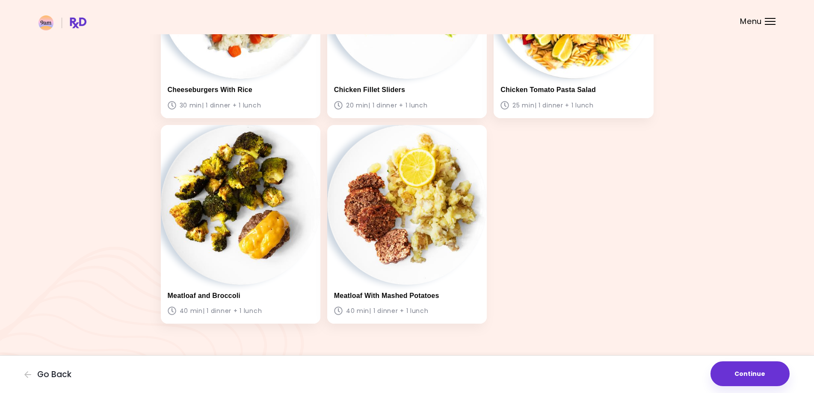
scroll to position [375, 0]
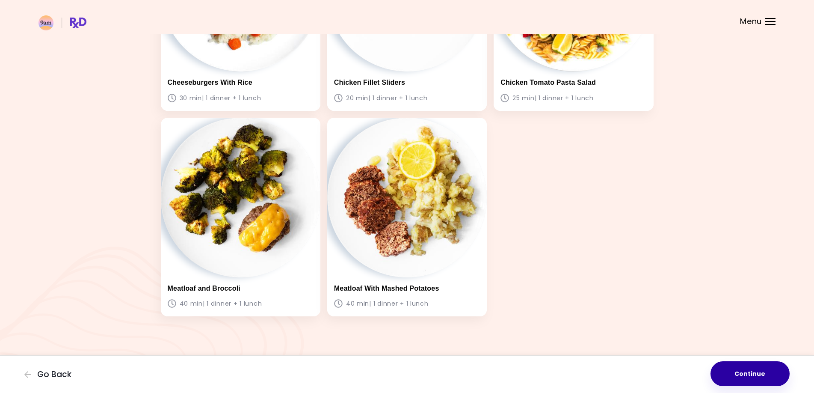
click at [760, 375] on button "Continue" at bounding box center [749, 373] width 79 height 25
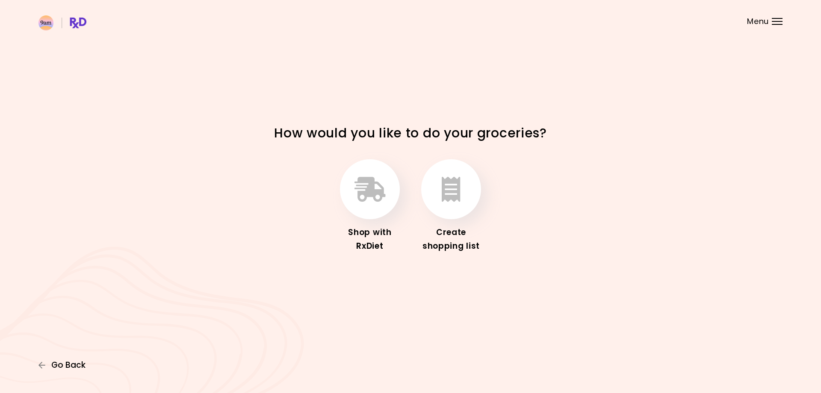
click at [64, 363] on span "Go Back" at bounding box center [68, 364] width 34 height 9
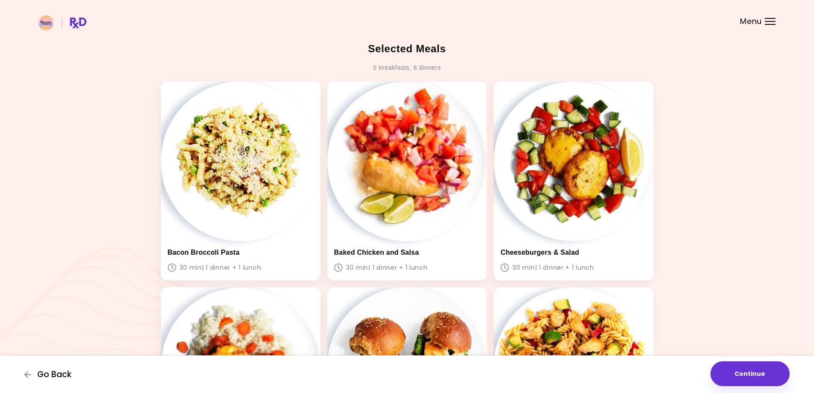
click at [56, 376] on span "Go Back" at bounding box center [54, 374] width 34 height 9
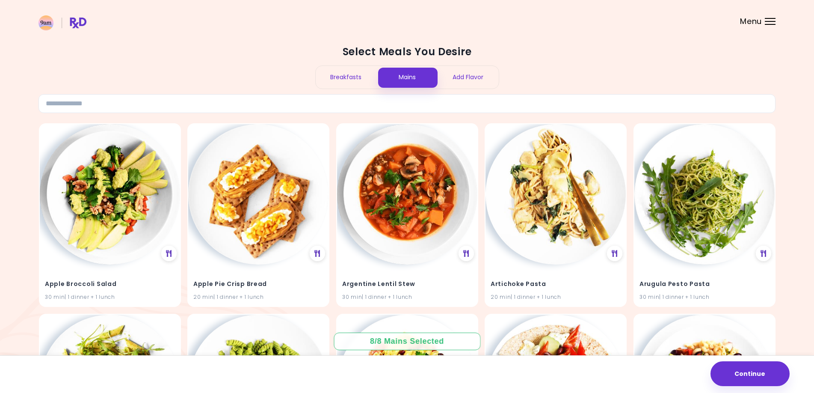
click at [342, 75] on div "Breakfasts" at bounding box center [346, 77] width 61 height 23
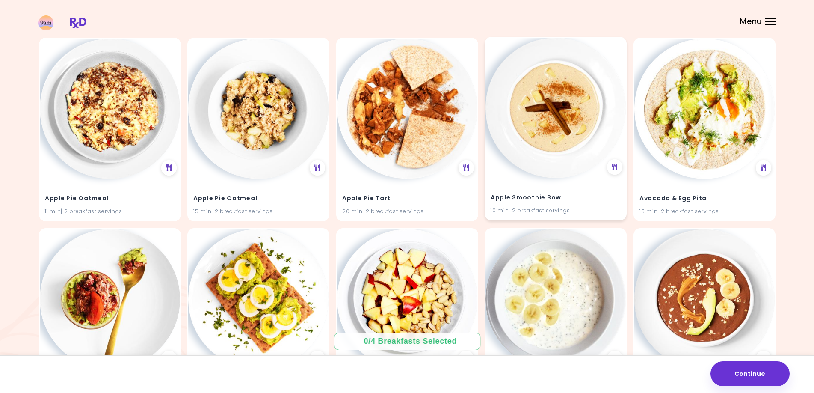
scroll to position [285, 0]
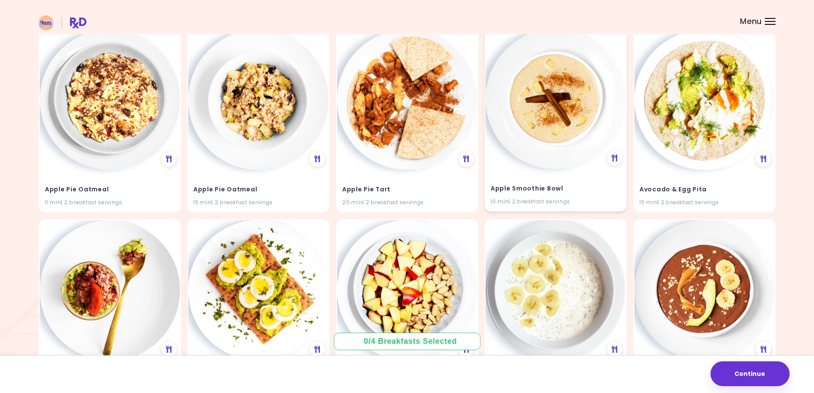
click at [529, 174] on div "Apple Smoothie Bowl 10 min | 2 breakfast servings" at bounding box center [555, 190] width 140 height 42
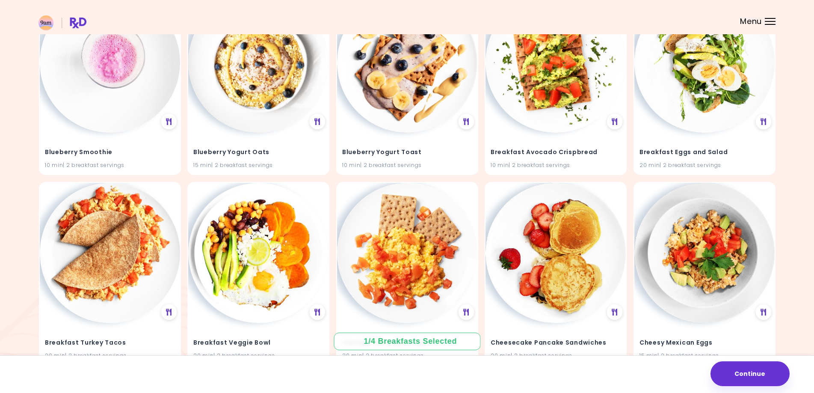
scroll to position [1093, 0]
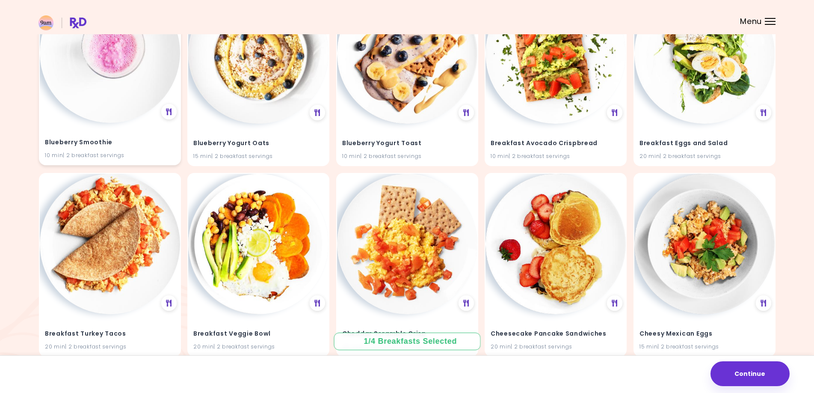
click at [118, 147] on h4 "Blueberry Smoothie" at bounding box center [110, 143] width 130 height 14
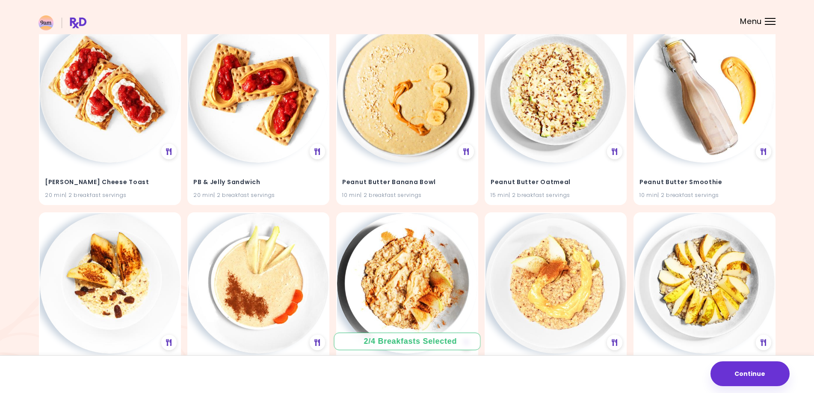
scroll to position [3418, 0]
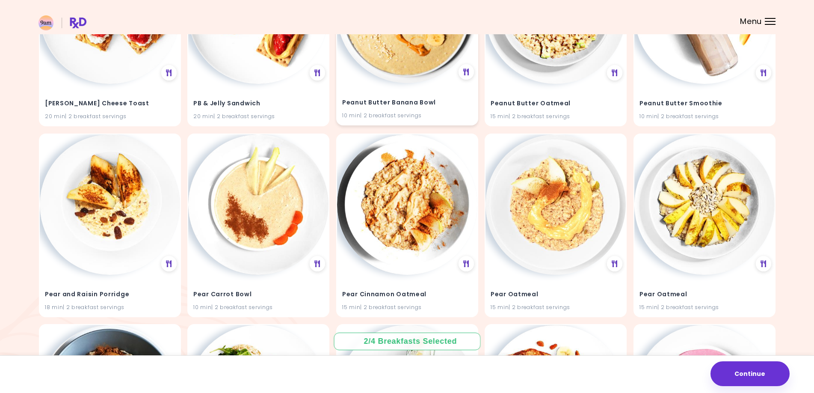
click at [361, 111] on div "Peanut Butter Banana Bowl 10 min | 2 breakfast servings" at bounding box center [407, 104] width 140 height 42
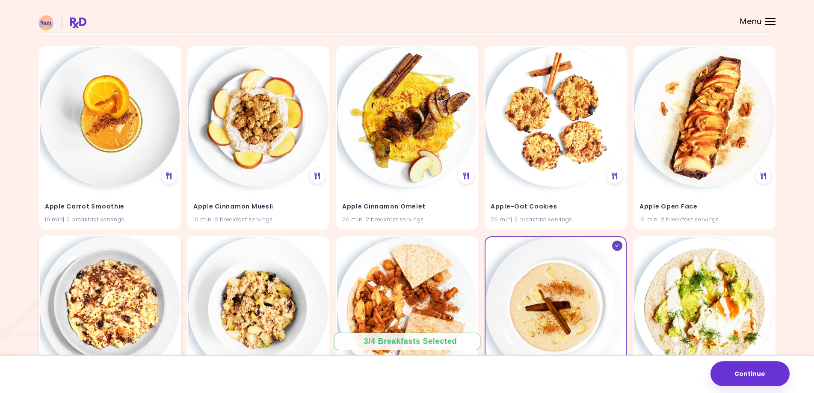
scroll to position [47, 0]
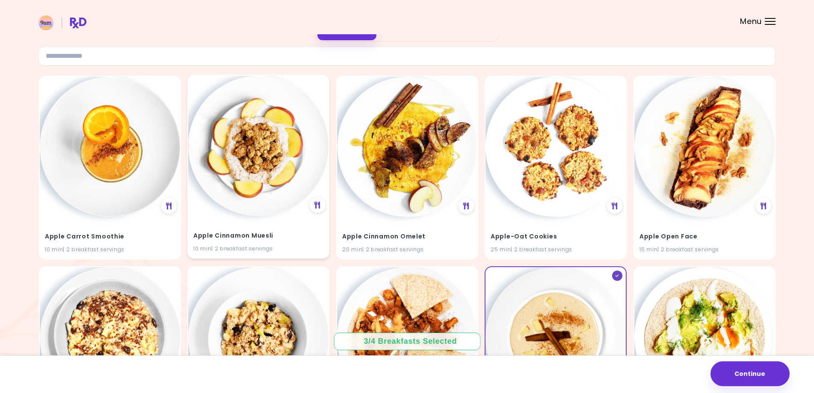
click at [261, 235] on h4 "Apple Cinnamon Muesli" at bounding box center [258, 236] width 130 height 14
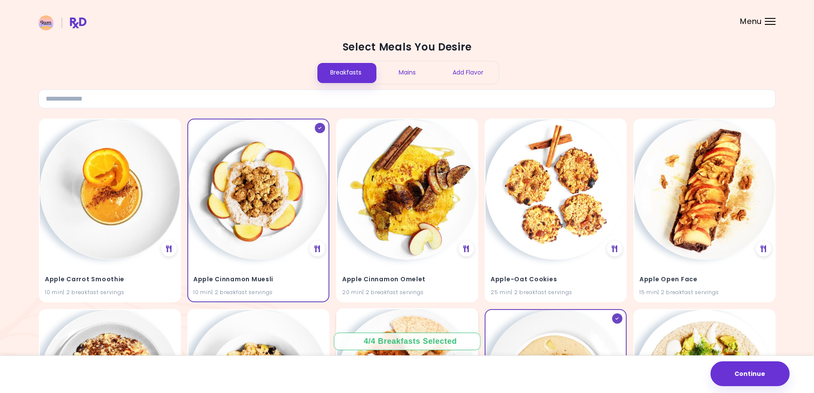
scroll to position [0, 0]
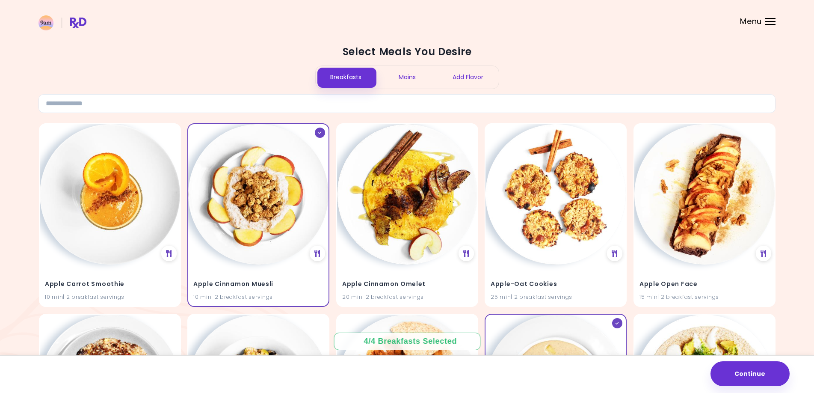
click at [413, 71] on div "Mains" at bounding box center [406, 77] width 61 height 23
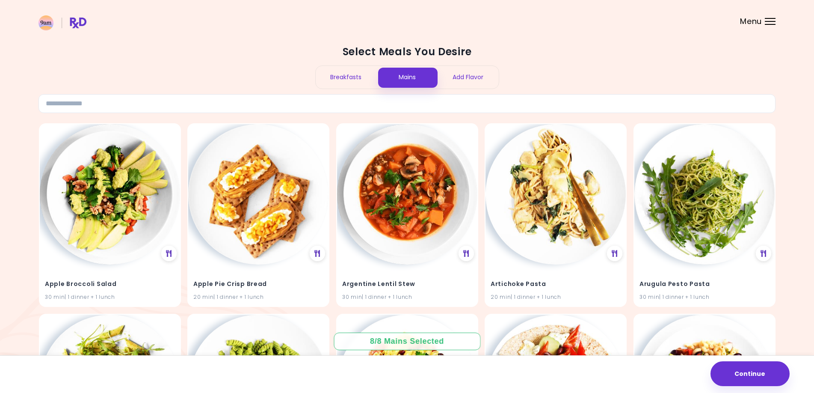
click at [467, 72] on div "Add Flavor" at bounding box center [468, 77] width 61 height 23
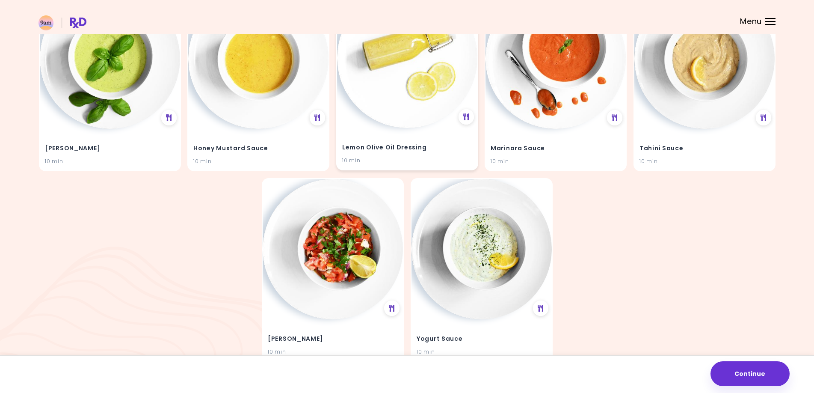
scroll to position [135, 0]
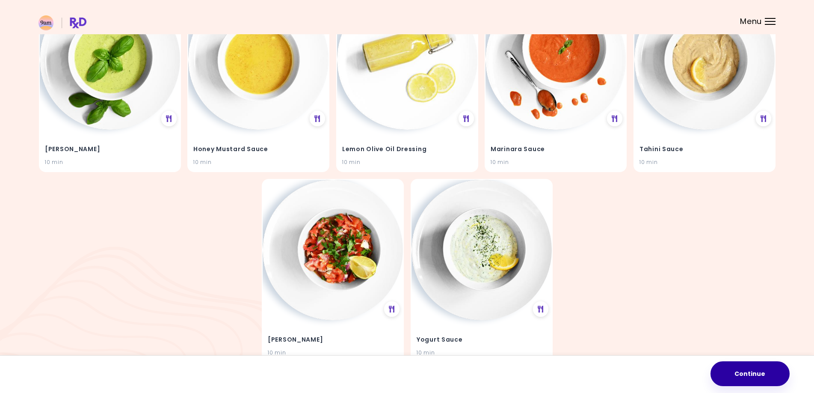
click at [760, 374] on button "Continue" at bounding box center [749, 373] width 79 height 25
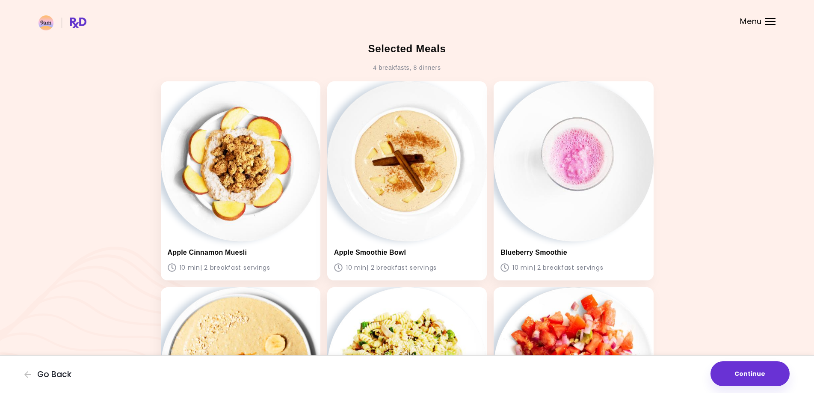
click at [799, 375] on div "Go Back Continue" at bounding box center [407, 374] width 814 height 38
click at [780, 377] on button "Continue" at bounding box center [749, 373] width 79 height 25
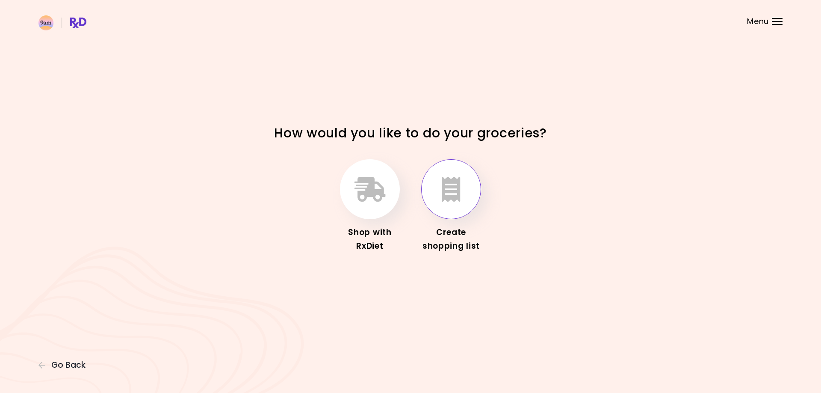
click at [459, 195] on icon "button" at bounding box center [451, 189] width 19 height 25
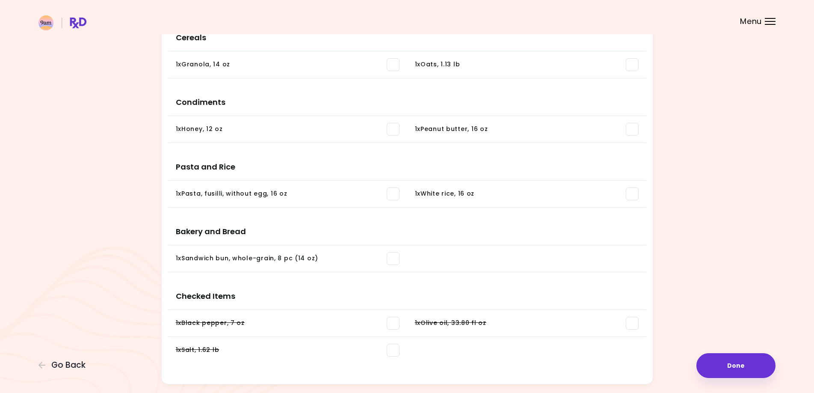
scroll to position [908, 0]
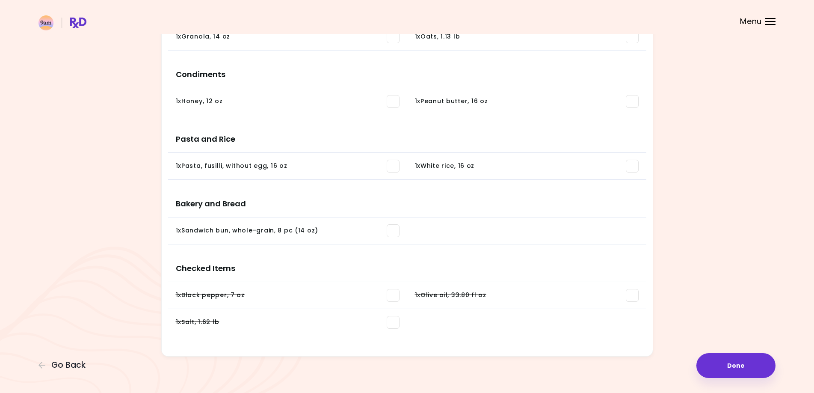
click at [630, 299] on span at bounding box center [632, 295] width 13 height 13
click at [394, 321] on span at bounding box center [393, 322] width 13 height 13
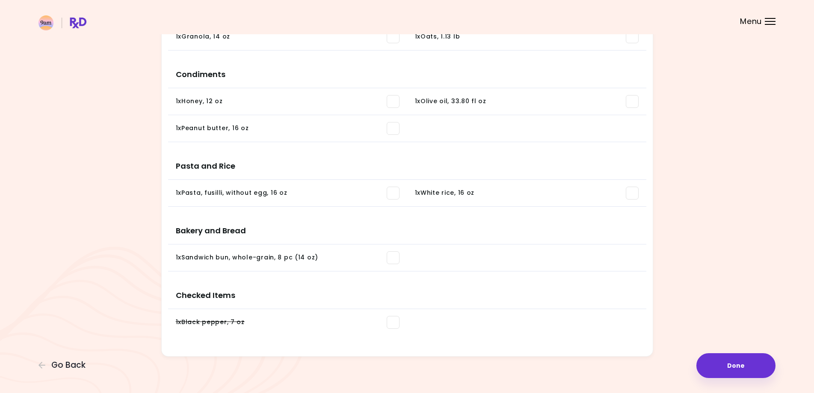
click at [392, 325] on span at bounding box center [393, 322] width 13 height 13
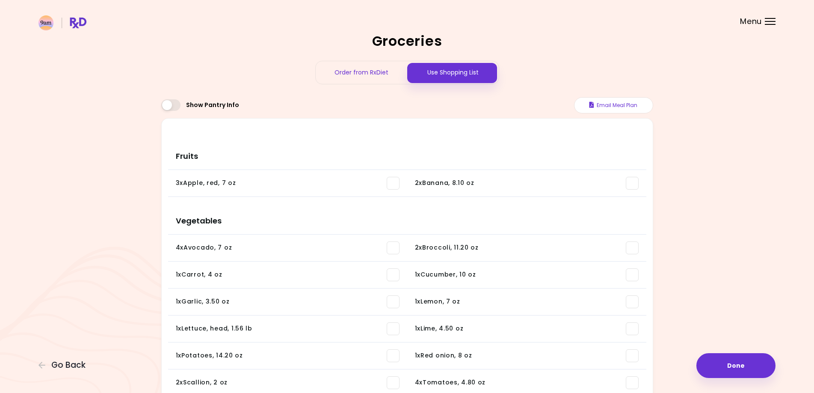
scroll to position [0, 0]
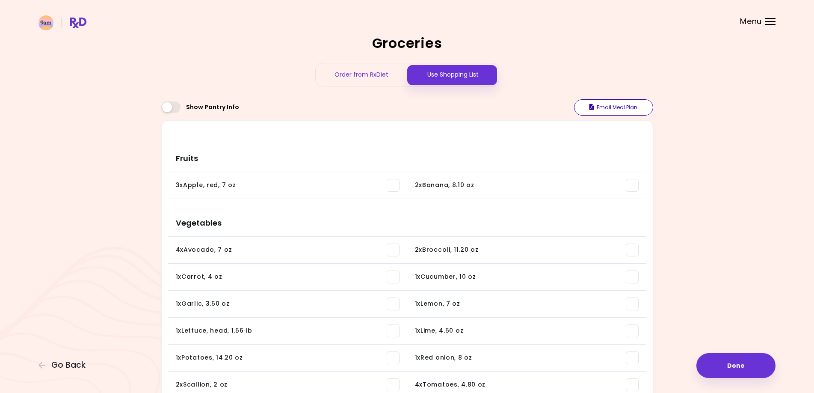
click at [600, 109] on button "Email Meal Plan" at bounding box center [613, 107] width 79 height 16
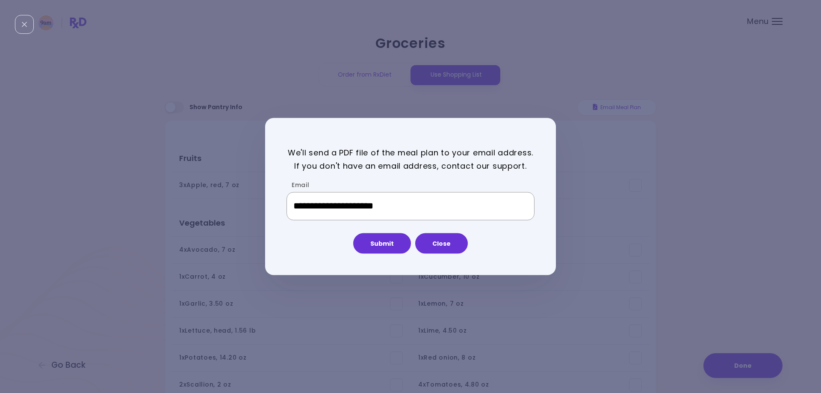
drag, startPoint x: 345, startPoint y: 205, endPoint x: 384, endPoint y: 216, distance: 40.2
click at [345, 205] on input "**********" at bounding box center [411, 206] width 248 height 28
type input "**********"
click at [375, 245] on button "Submit" at bounding box center [382, 243] width 58 height 21
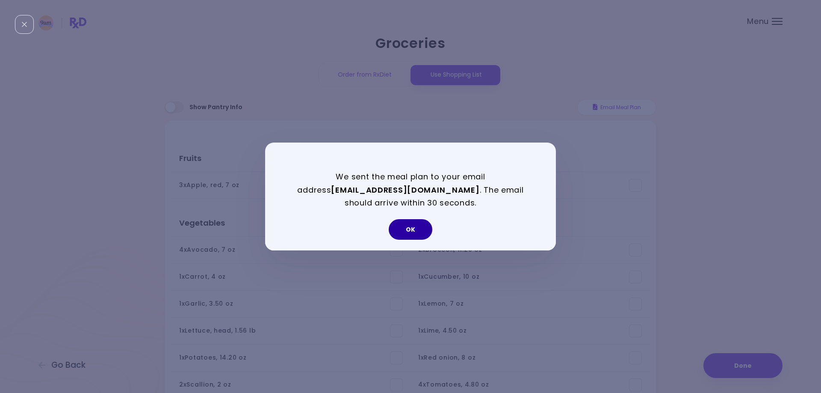
click at [415, 231] on button "OK" at bounding box center [411, 229] width 44 height 21
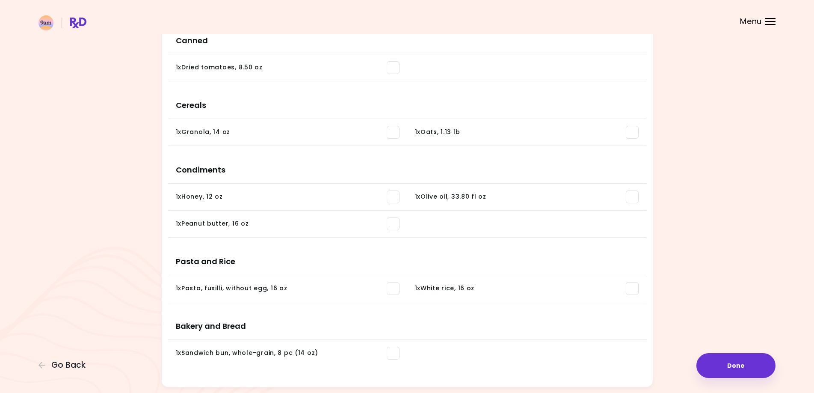
scroll to position [870, 0]
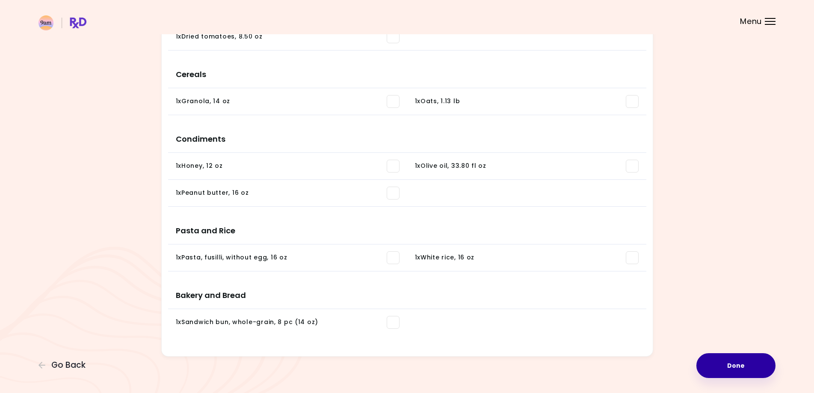
click at [736, 364] on button "Done" at bounding box center [735, 365] width 79 height 25
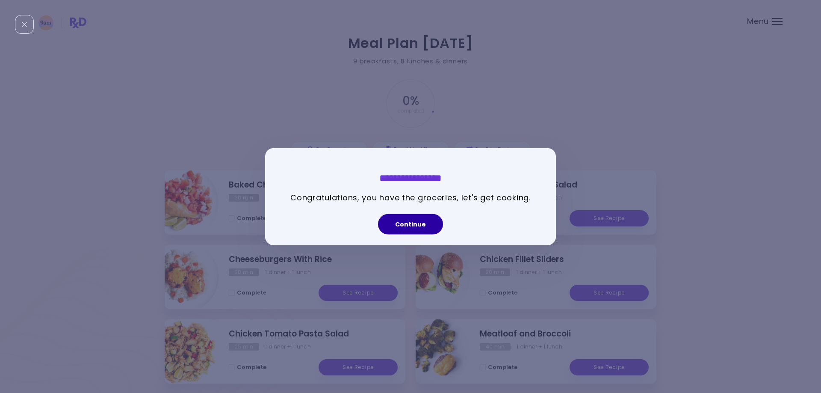
click at [404, 222] on button "Continue" at bounding box center [410, 223] width 65 height 21
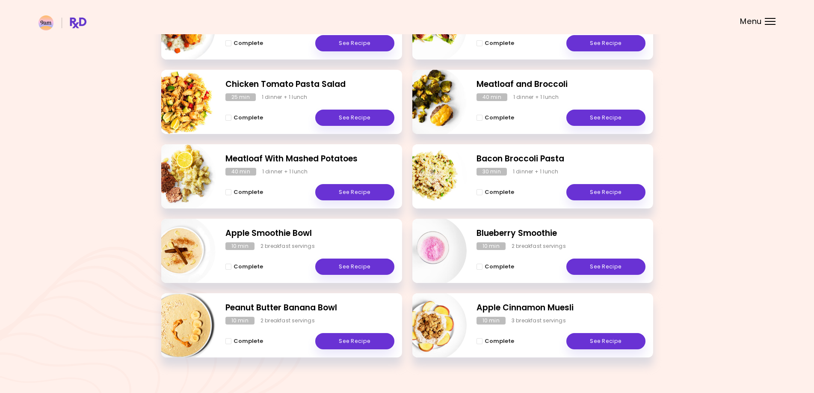
scroll to position [260, 0]
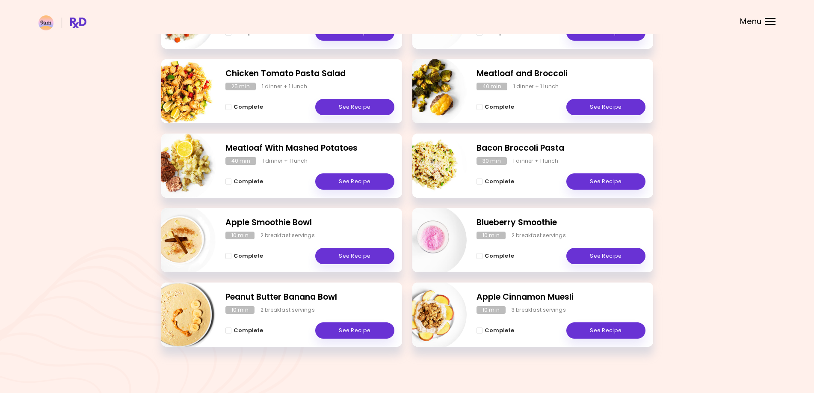
click at [766, 24] on div at bounding box center [770, 24] width 11 height 1
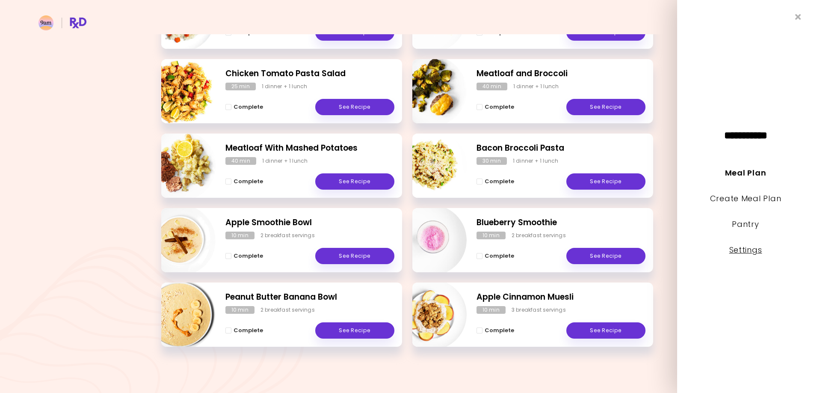
click at [741, 248] on link "Settings" at bounding box center [745, 249] width 33 height 11
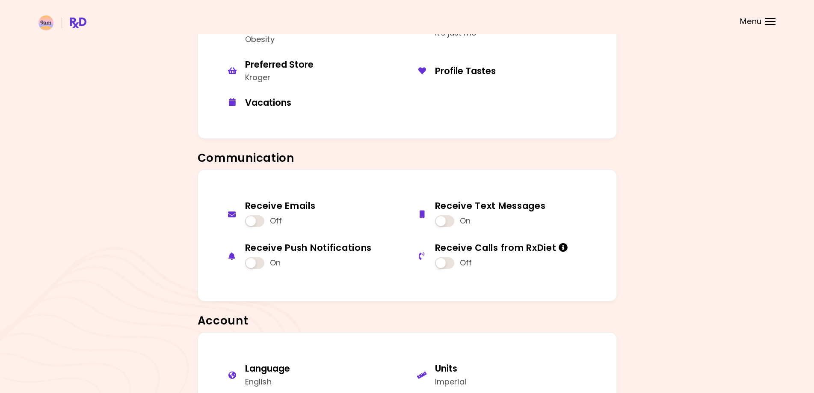
scroll to position [618, 0]
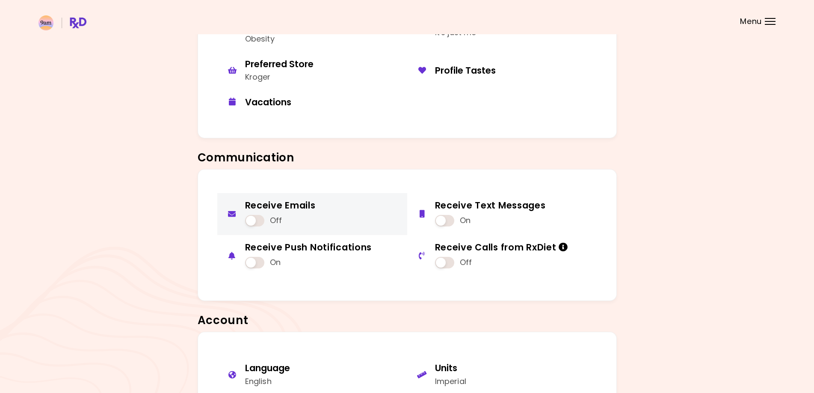
click at [248, 215] on span at bounding box center [254, 221] width 19 height 12
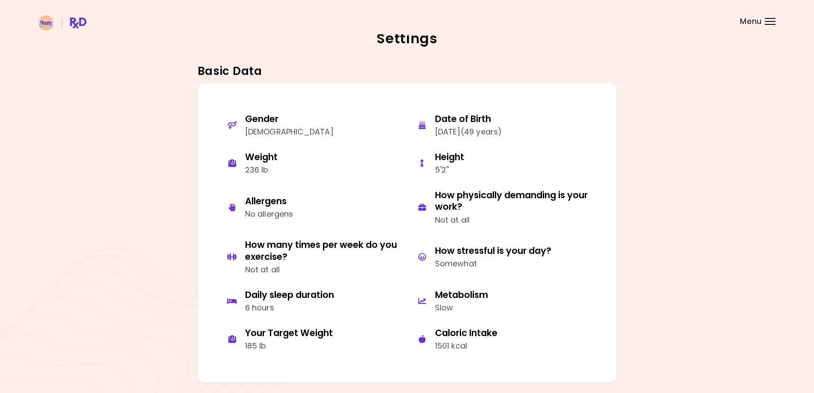
scroll to position [0, 0]
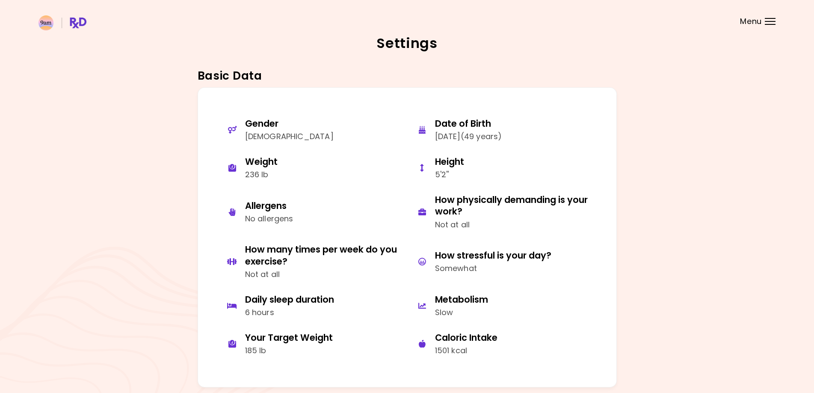
click at [768, 23] on div "Menu" at bounding box center [770, 21] width 11 height 7
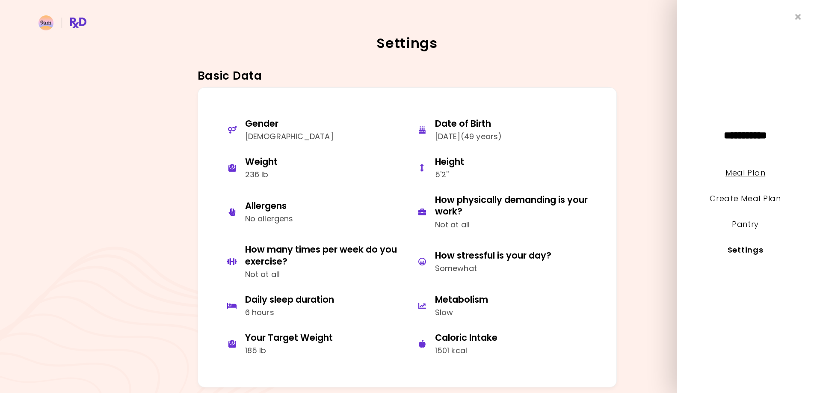
click at [738, 170] on link "Meal Plan" at bounding box center [745, 172] width 40 height 11
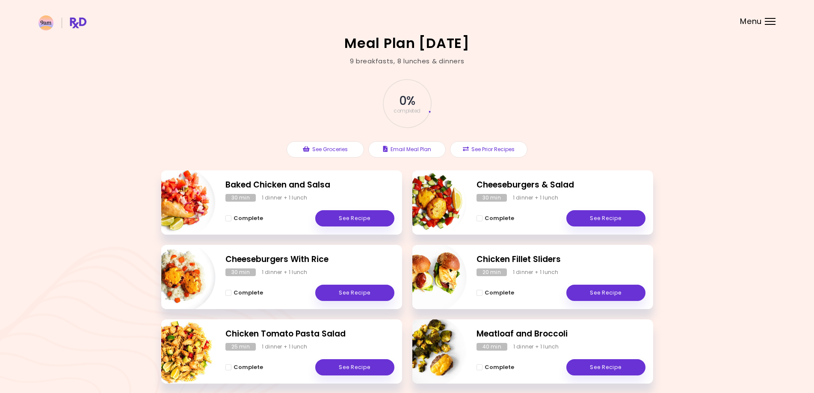
click at [764, 27] on header at bounding box center [407, 17] width 814 height 34
